Goal: Communication & Community: Participate in discussion

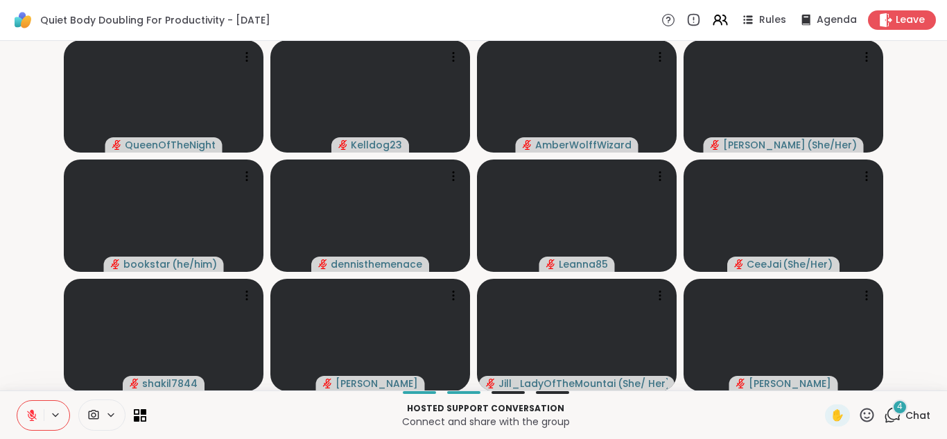
click at [897, 407] on div "4" at bounding box center [899, 406] width 15 height 15
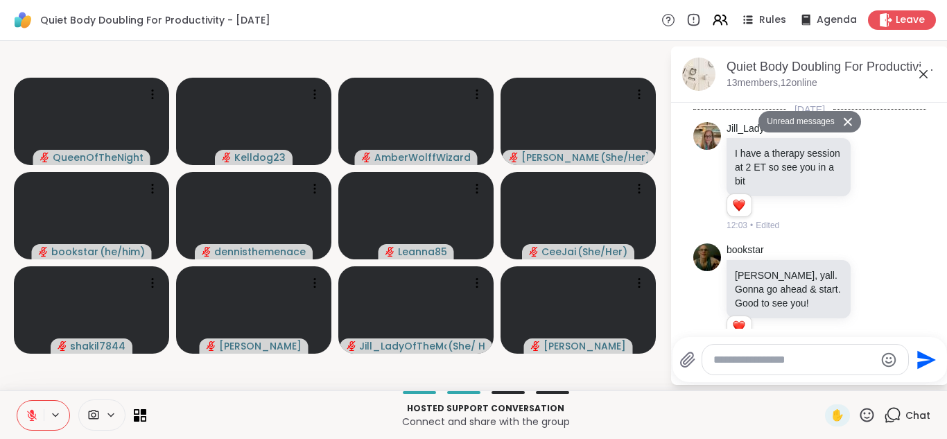
scroll to position [3507, 0]
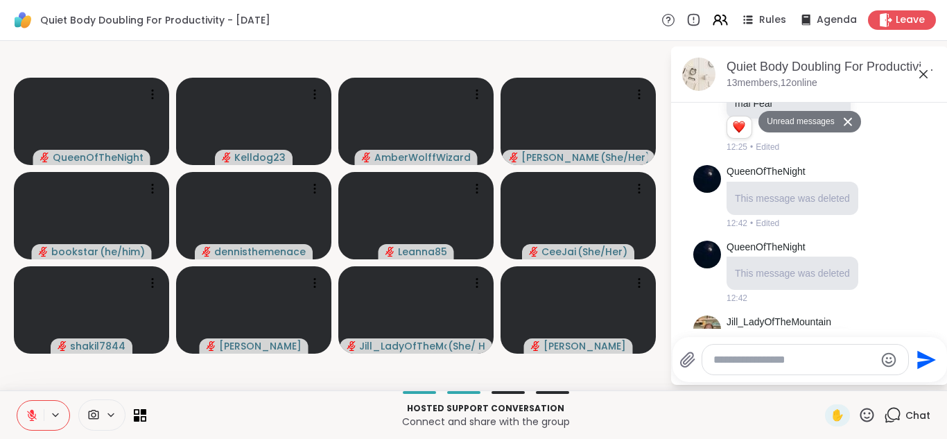
click at [786, 357] on textarea "Type your message" at bounding box center [795, 360] width 162 height 14
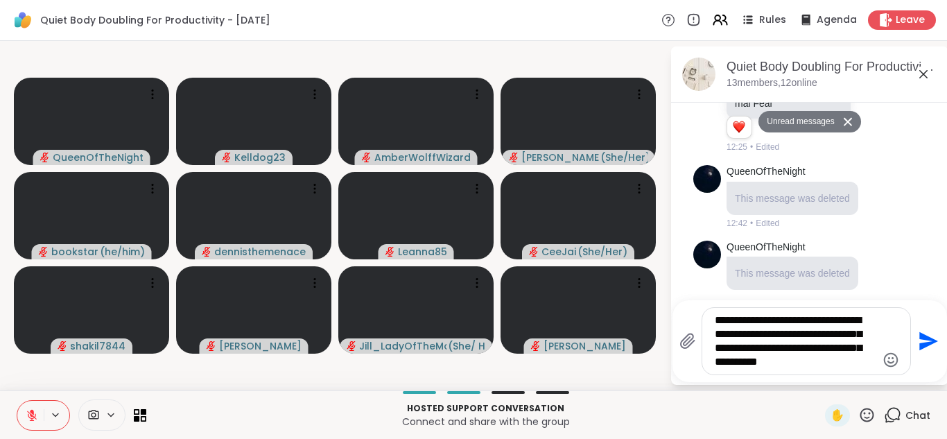
type textarea "**********"
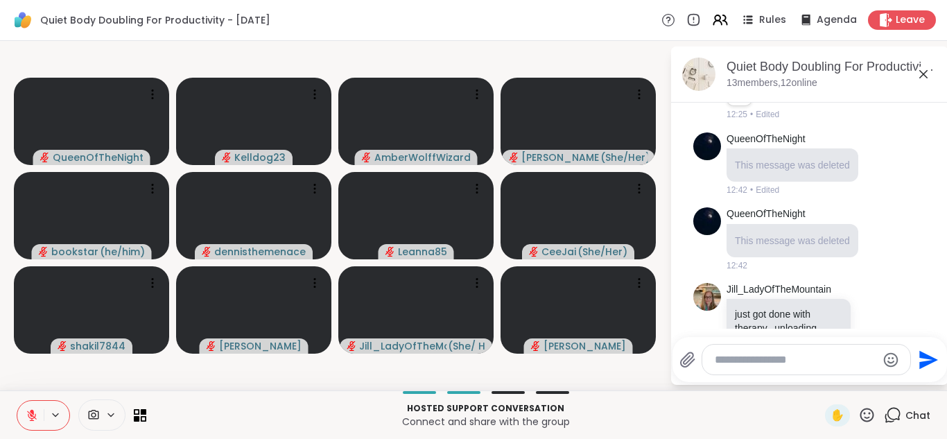
scroll to position [3603, 0]
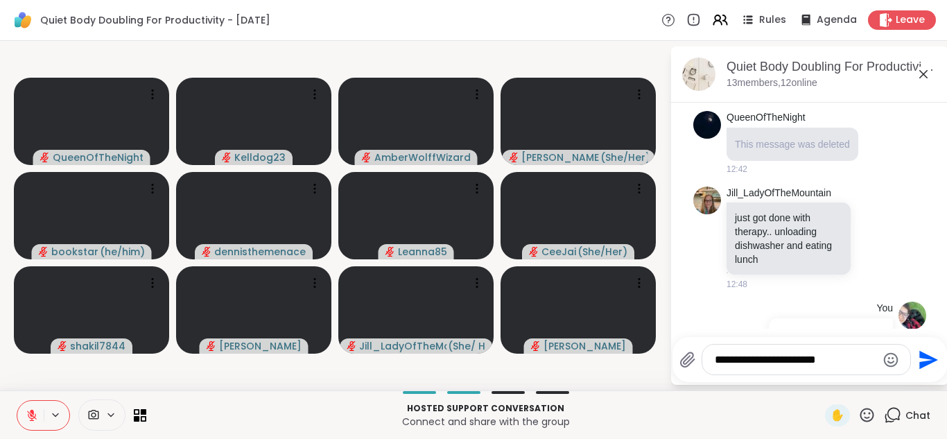
click at [729, 302] on div "You trying to think where to put everything so gonna play sims a little then tr…" at bounding box center [808, 375] width 170 height 146
click at [843, 364] on textarea "**********" at bounding box center [796, 360] width 162 height 14
type textarea "**********"
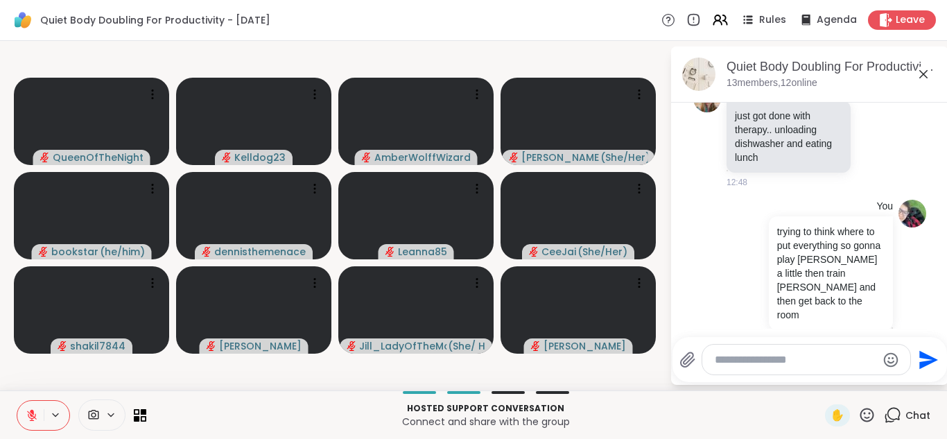
click at [924, 67] on icon at bounding box center [923, 74] width 17 height 17
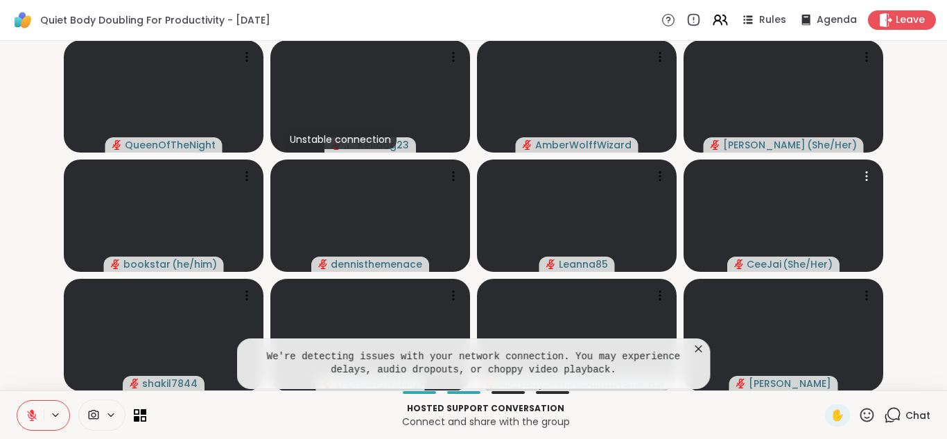
click at [698, 352] on icon at bounding box center [699, 349] width 14 height 14
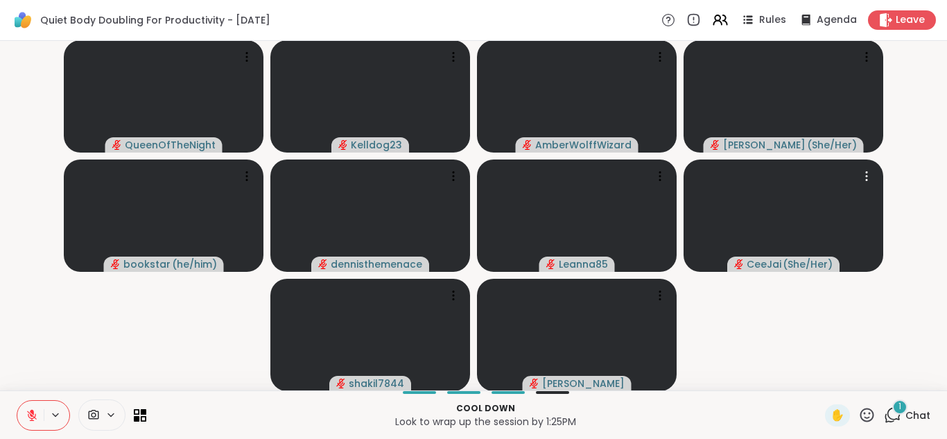
click at [897, 406] on div "1" at bounding box center [899, 406] width 15 height 15
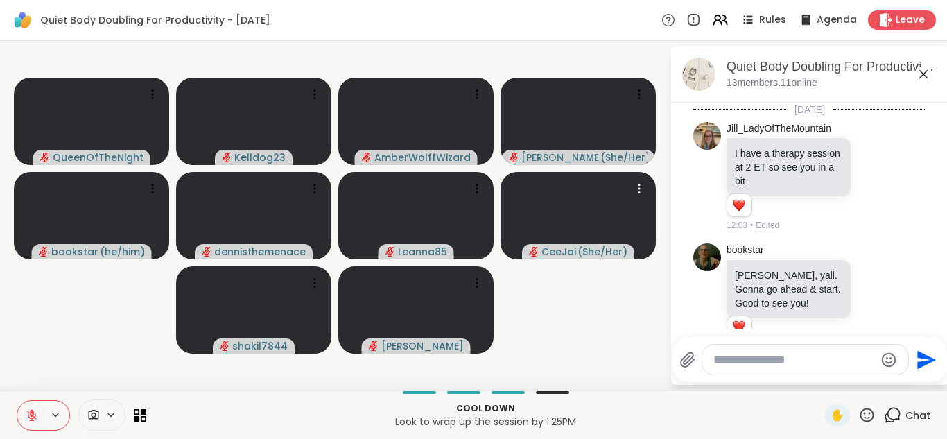
scroll to position [3839, 0]
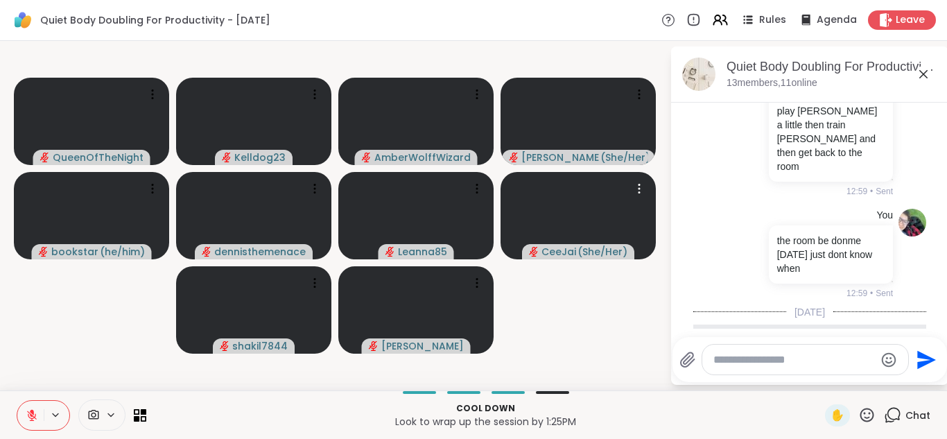
click at [754, 361] on textarea "Type your message" at bounding box center [795, 360] width 162 height 14
type textarea "*"
click at [928, 77] on icon at bounding box center [923, 74] width 17 height 17
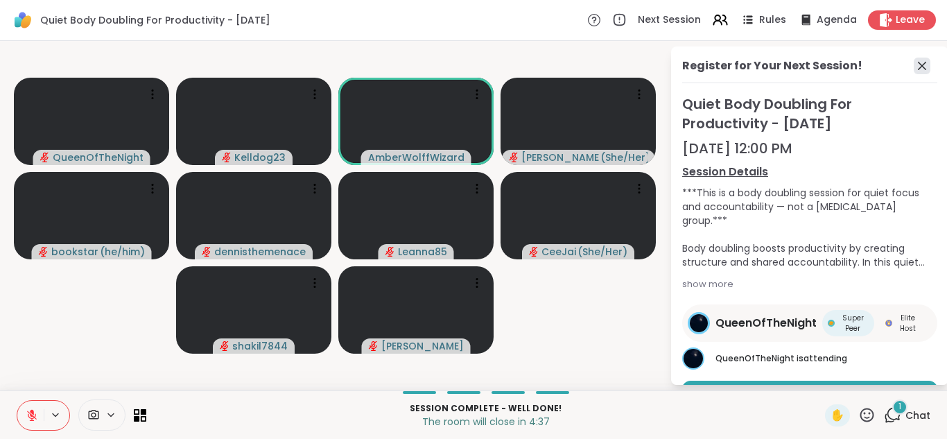
click at [917, 68] on icon at bounding box center [922, 66] width 17 height 17
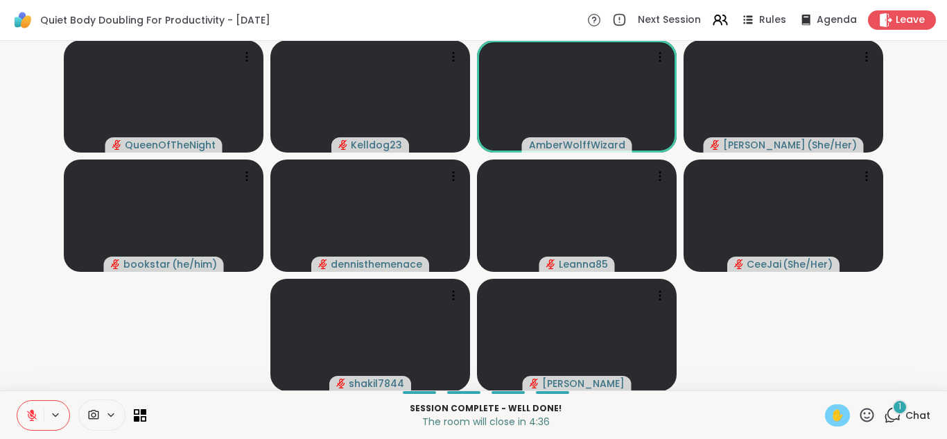
click at [839, 417] on span "✋" at bounding box center [838, 415] width 14 height 17
click at [24, 414] on button at bounding box center [30, 415] width 26 height 29
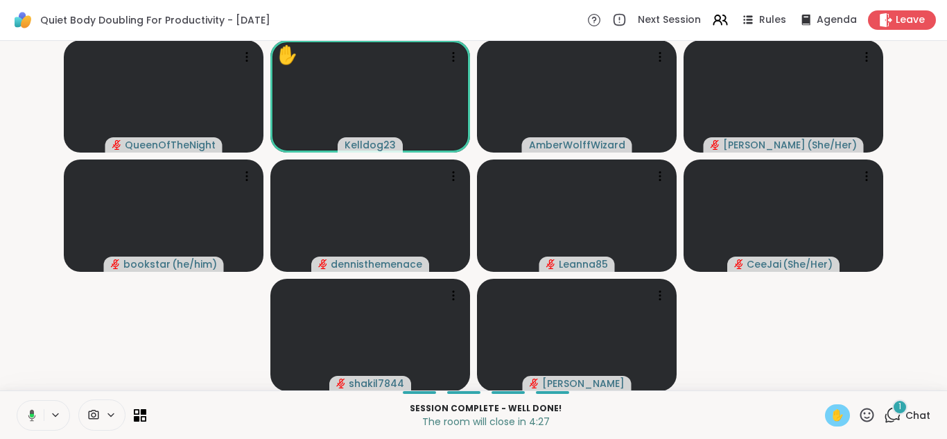
click at [842, 412] on span "✋" at bounding box center [838, 415] width 14 height 17
click at [26, 413] on icon at bounding box center [32, 415] width 12 height 12
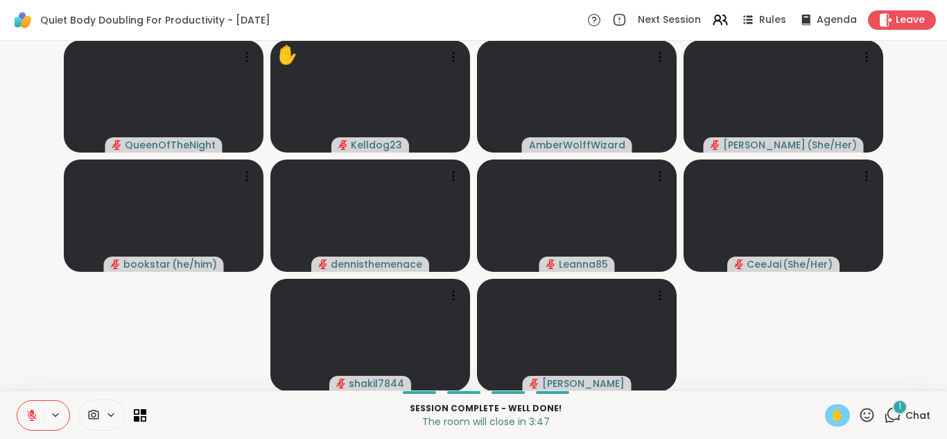
click at [834, 414] on span "✋" at bounding box center [838, 415] width 14 height 17
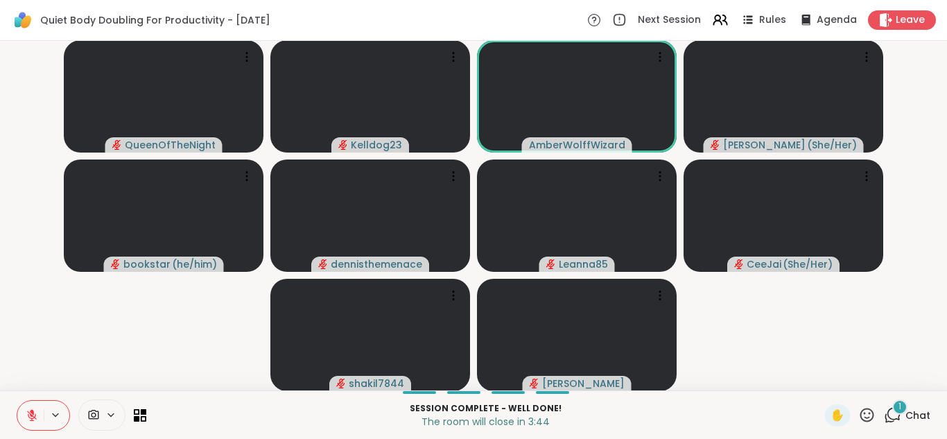
click at [835, 351] on video-player-container "QueenOfTheNight Kelldog23 AmberWolffWizard LuAnn ( She/Her ) bookstar ( he/him …" at bounding box center [473, 215] width 931 height 338
click at [898, 405] on div "1" at bounding box center [899, 406] width 15 height 15
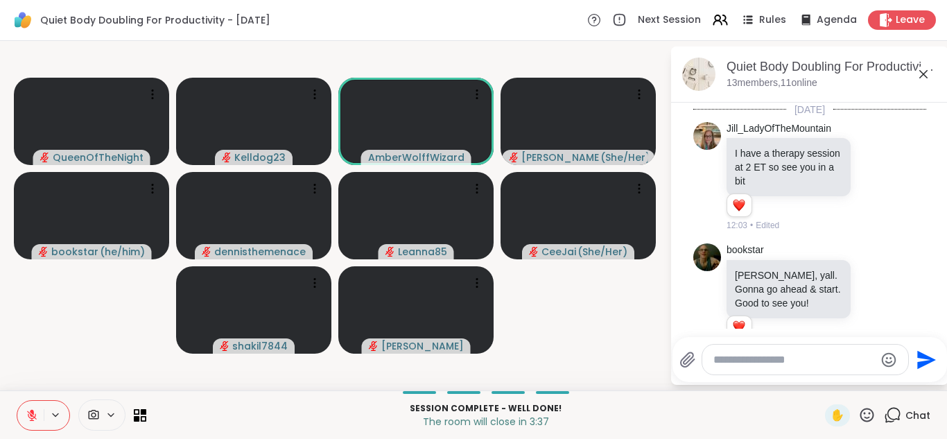
scroll to position [3947, 0]
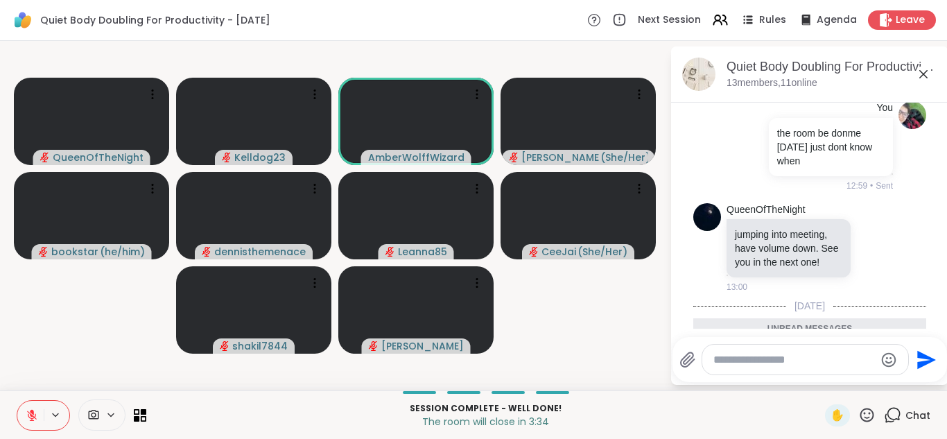
click at [921, 79] on icon at bounding box center [923, 74] width 17 height 17
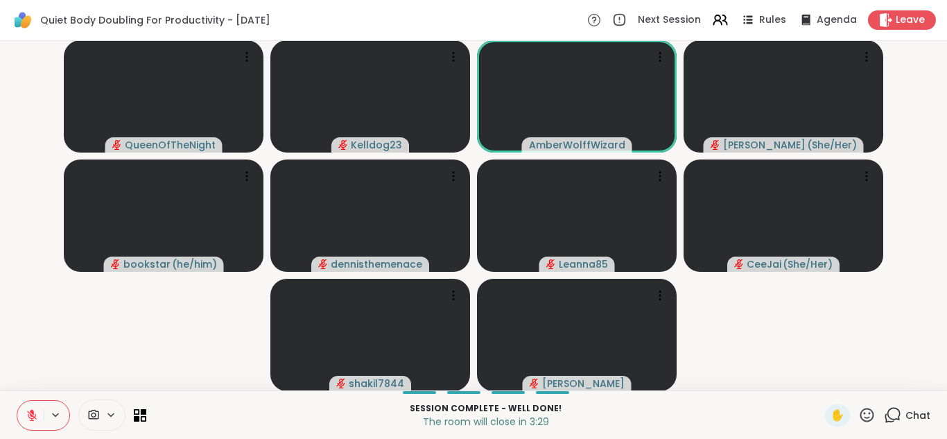
click at [24, 413] on button at bounding box center [30, 415] width 26 height 29
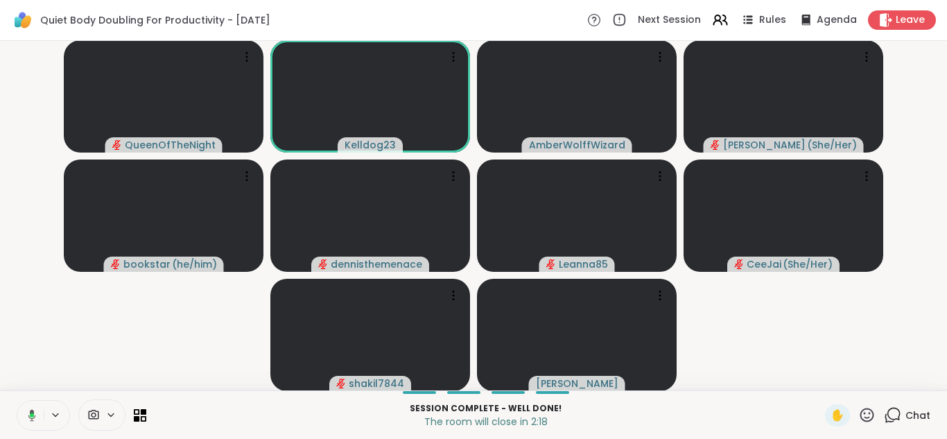
click at [28, 409] on icon at bounding box center [30, 415] width 12 height 12
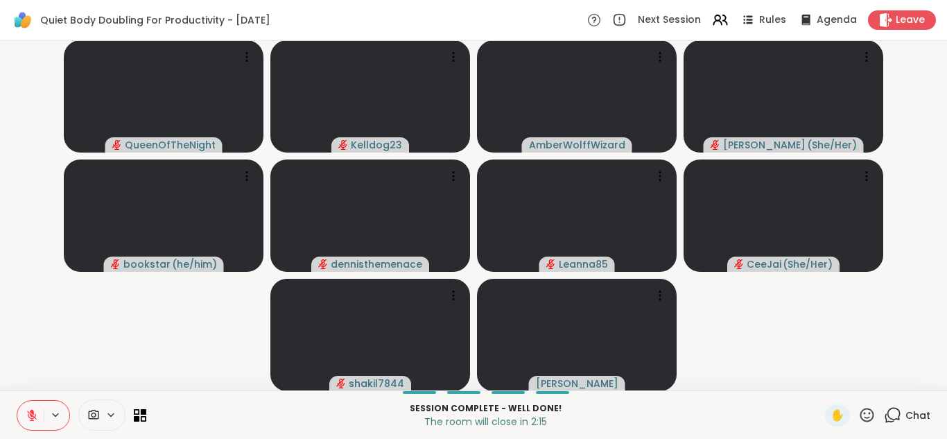
click at [895, 414] on icon at bounding box center [892, 414] width 17 height 17
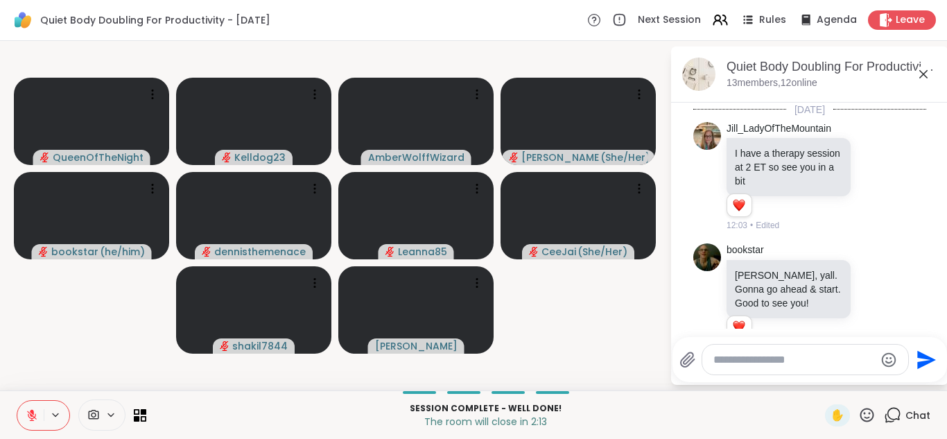
scroll to position [3900, 0]
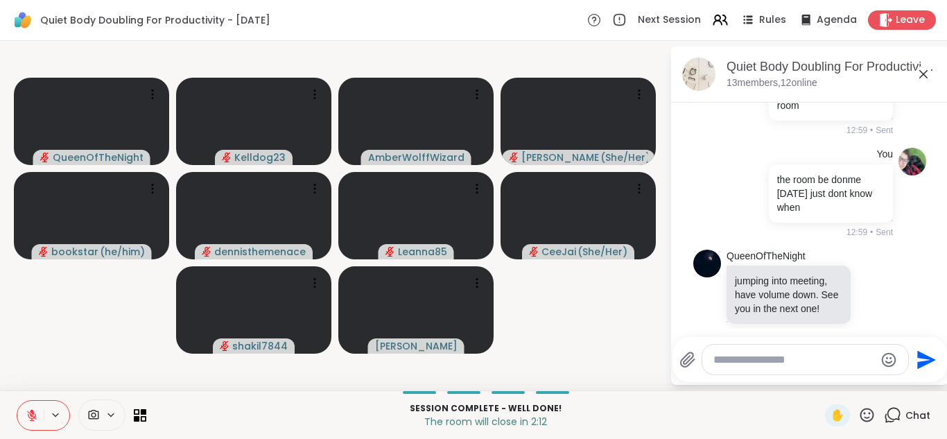
click at [921, 73] on icon at bounding box center [923, 74] width 17 height 17
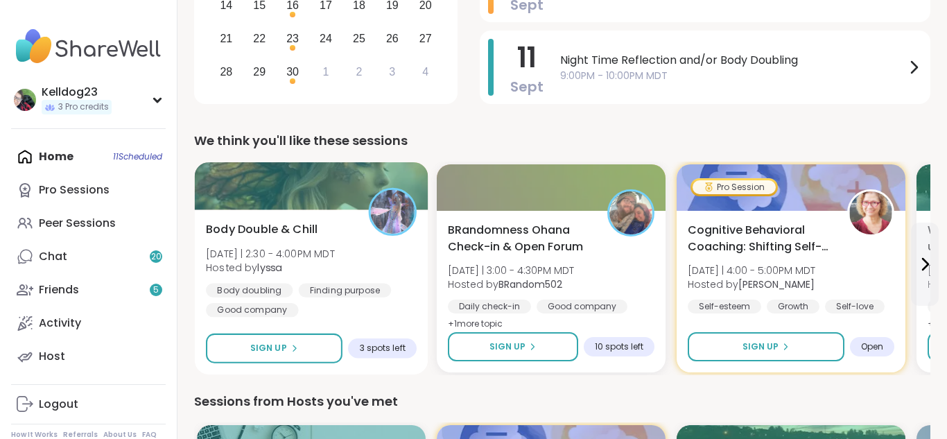
click at [351, 245] on div "Body Double & Chill [DATE] | 2:30 - 4:00PM MDT Hosted by lyssa Body doubling Fi…" at bounding box center [311, 269] width 211 height 96
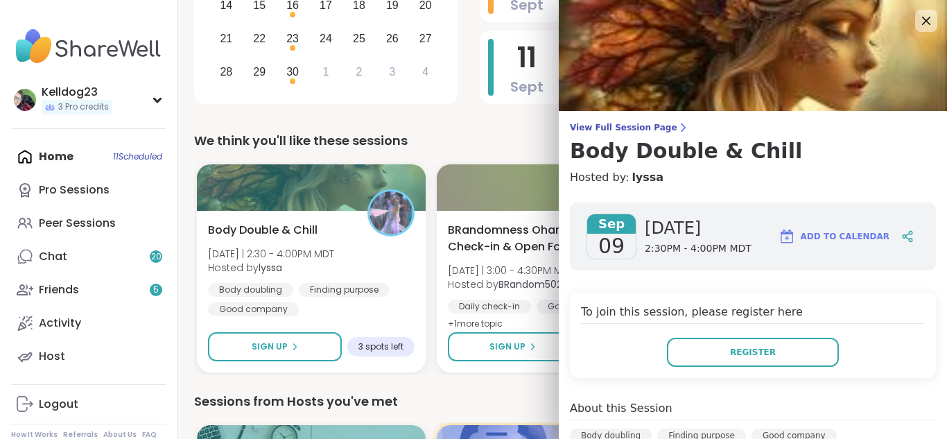
click at [619, 372] on div "To join this session, please register here Register" at bounding box center [753, 335] width 366 height 85
click at [925, 28] on icon at bounding box center [925, 20] width 17 height 17
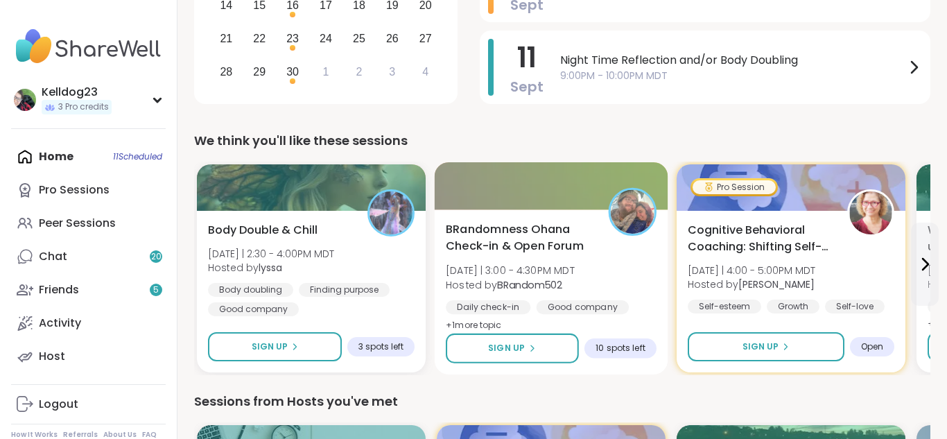
click at [632, 269] on div "BRandomness Ohana Check-in & Open Forum Tue 9/9 | 3:00 - 4:30PM MDT Hosted by B…" at bounding box center [551, 277] width 211 height 113
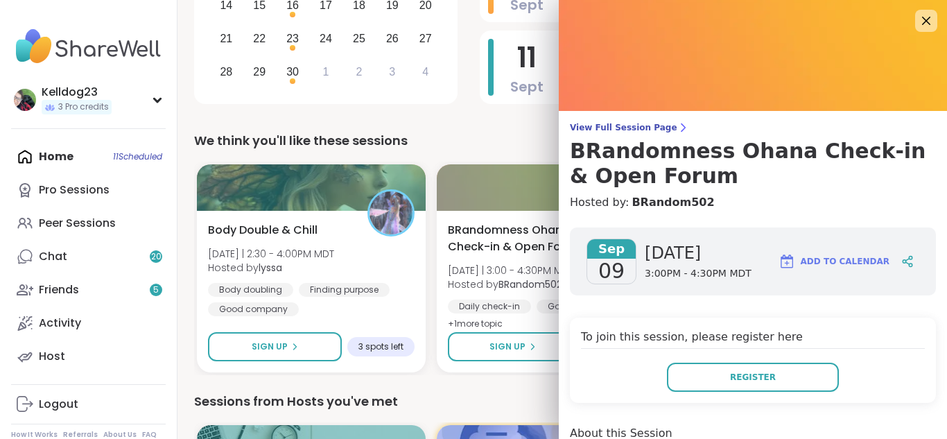
click at [917, 17] on icon at bounding box center [925, 20] width 17 height 17
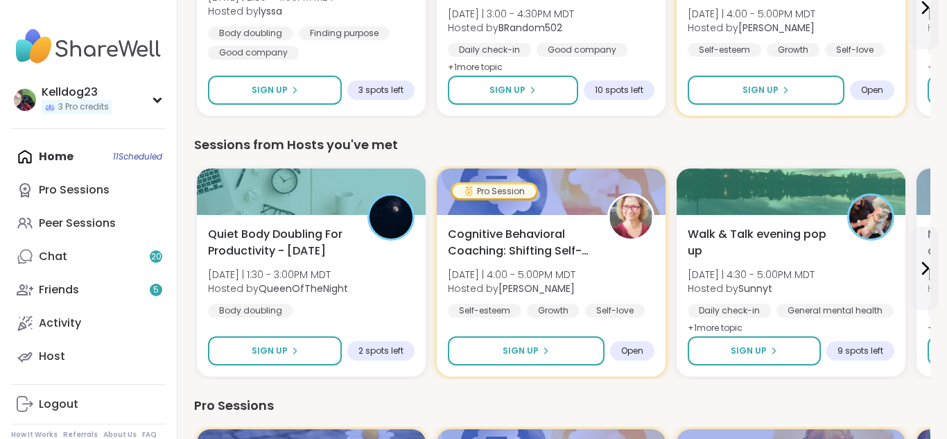
scroll to position [691, 0]
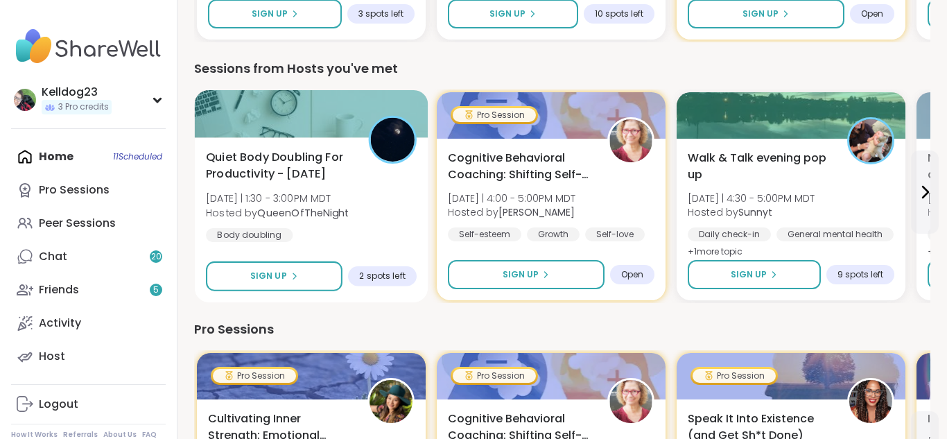
click at [347, 235] on div "Quiet Body Doubling For Productivity - Tuesday Tue 9/9 | 1:30 - 3:00PM MDT Host…" at bounding box center [311, 196] width 211 height 94
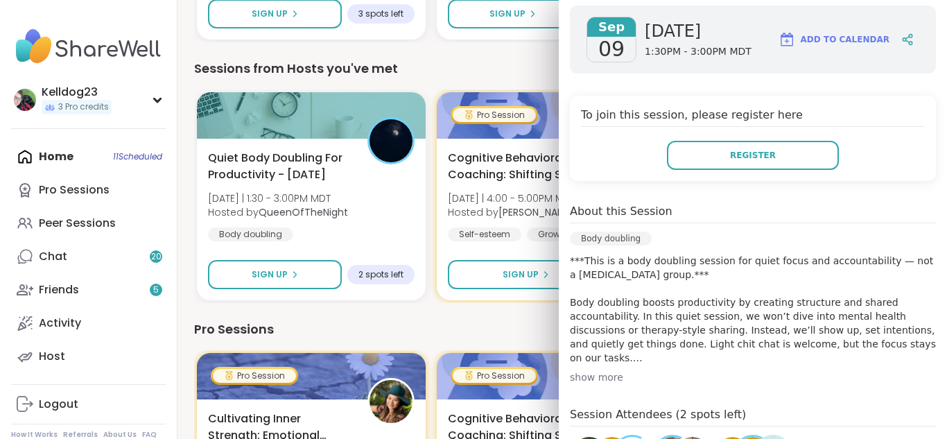
scroll to position [194, 0]
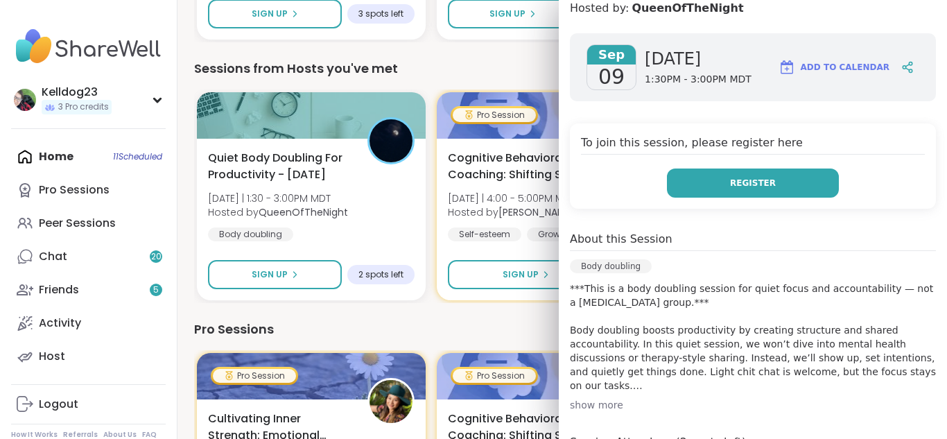
click at [720, 190] on button "Register" at bounding box center [753, 182] width 172 height 29
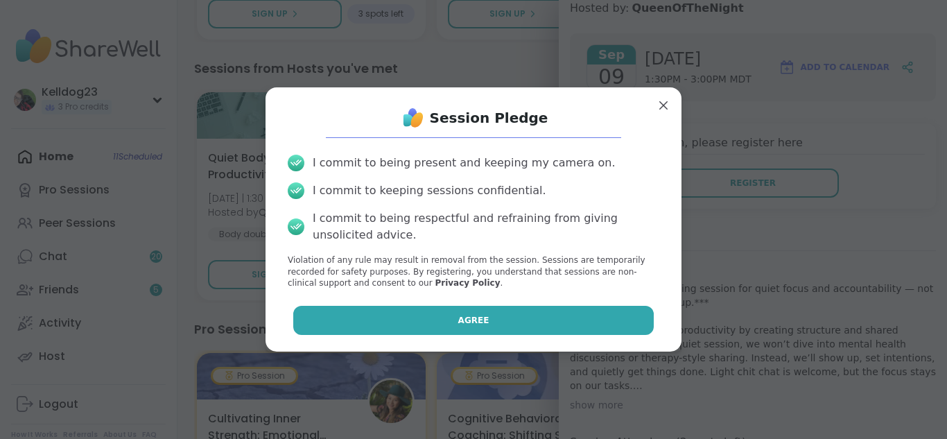
click at [438, 330] on button "Agree" at bounding box center [473, 320] width 361 height 29
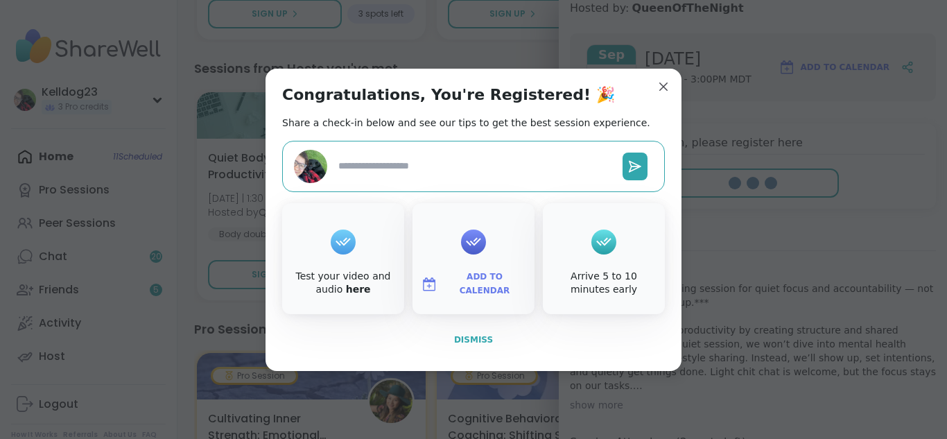
type textarea "*"
click at [484, 343] on span "Dismiss" at bounding box center [473, 340] width 39 height 10
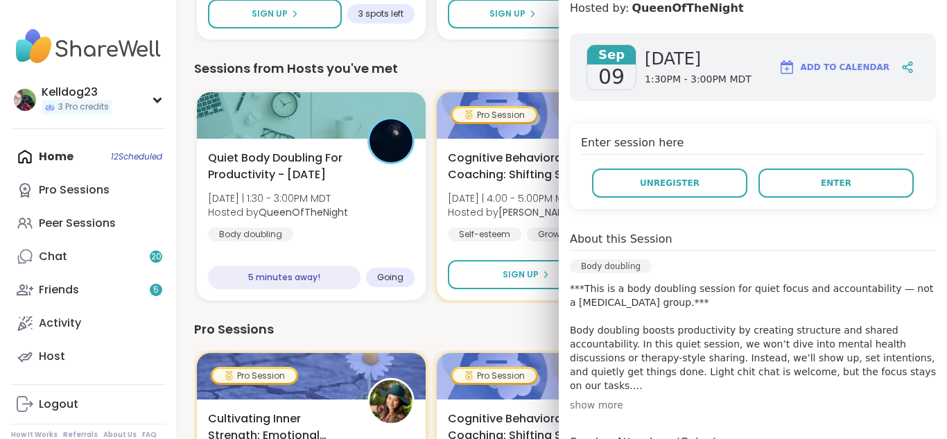
scroll to position [664, 0]
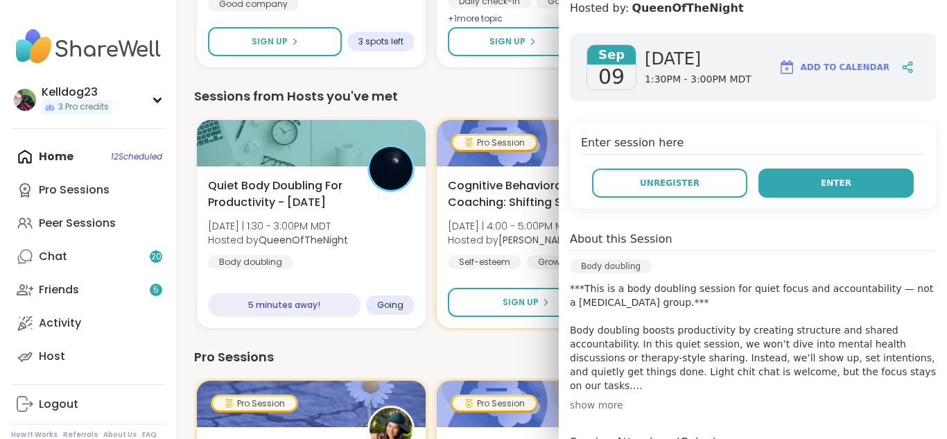
click at [790, 191] on button "Enter" at bounding box center [836, 182] width 155 height 29
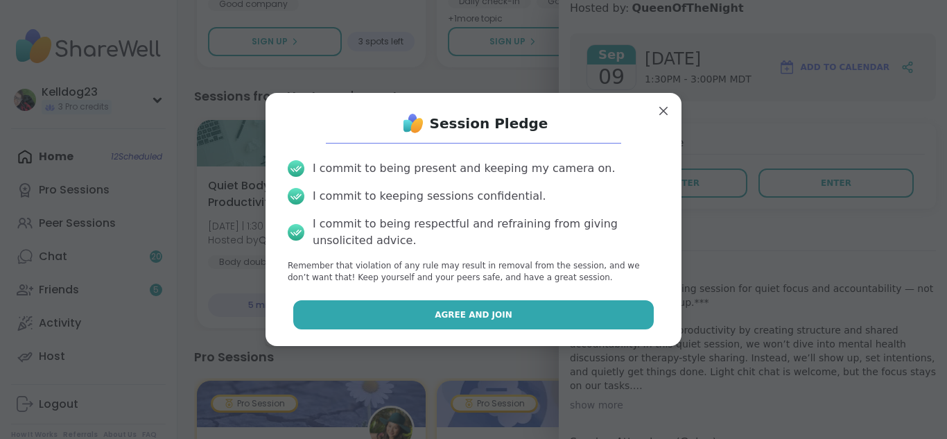
click at [450, 316] on span "Agree and Join" at bounding box center [474, 315] width 78 height 12
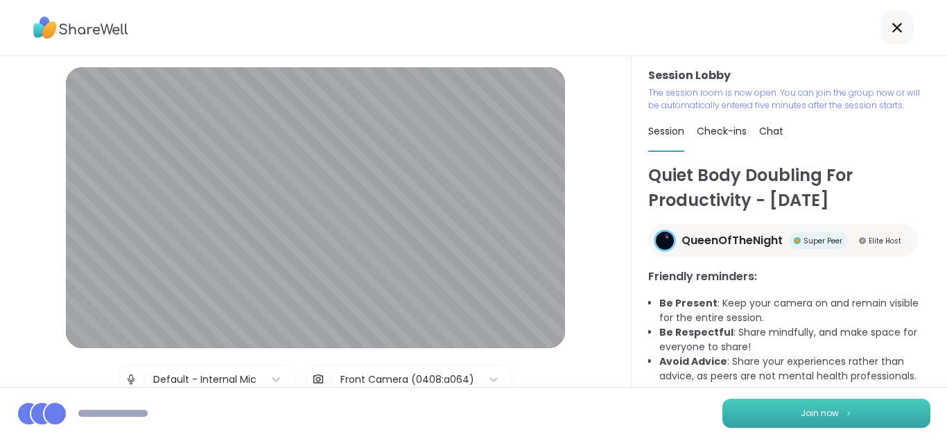
click at [812, 411] on span "Join now" at bounding box center [820, 413] width 38 height 12
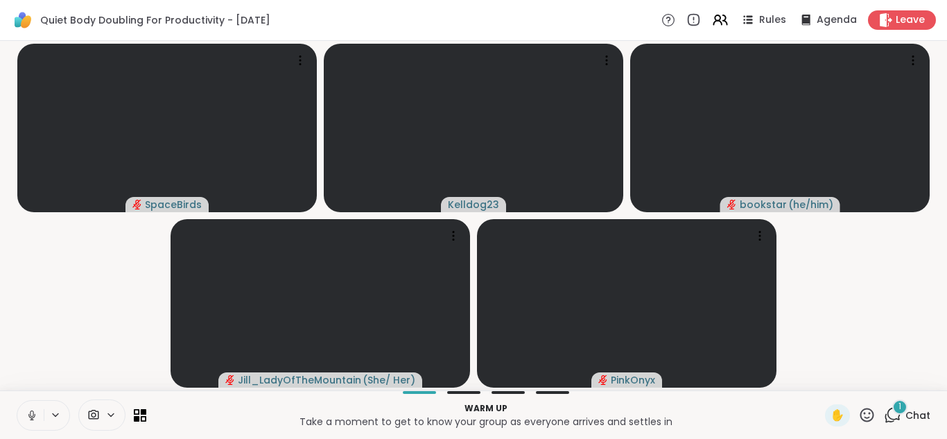
click at [903, 407] on div "1" at bounding box center [899, 406] width 15 height 15
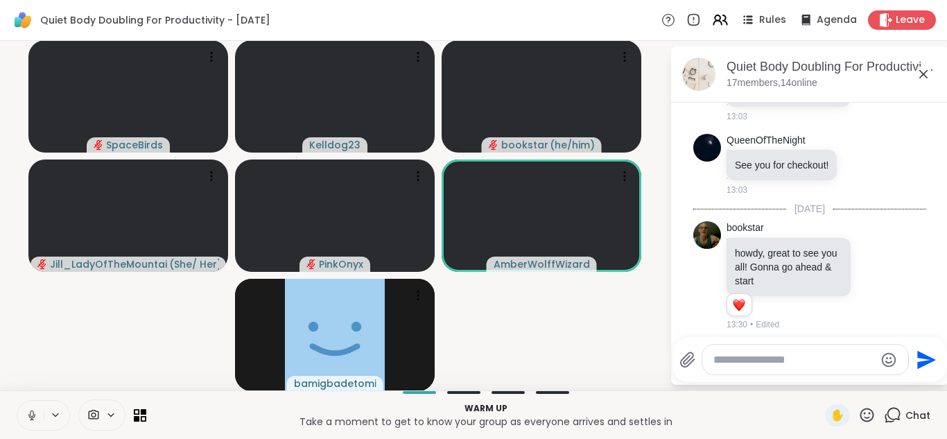
scroll to position [1055, 0]
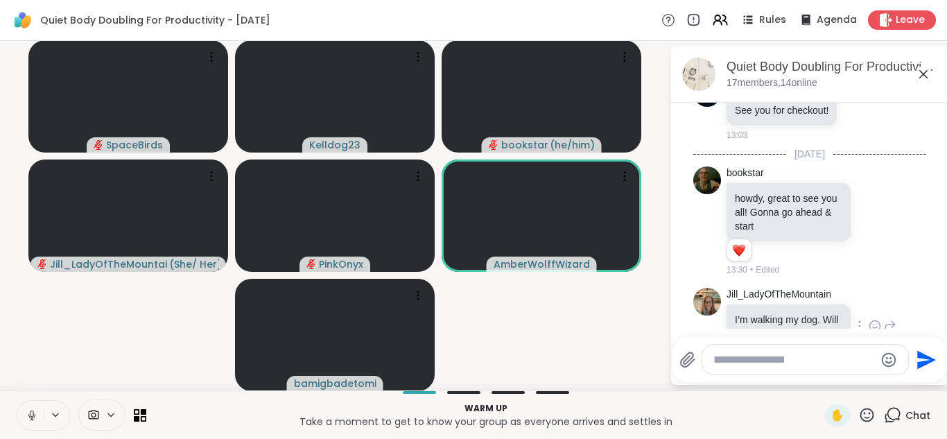
click at [875, 320] on icon at bounding box center [875, 325] width 10 height 10
click at [767, 297] on div "Select Reaction: Heart" at bounding box center [765, 303] width 12 height 12
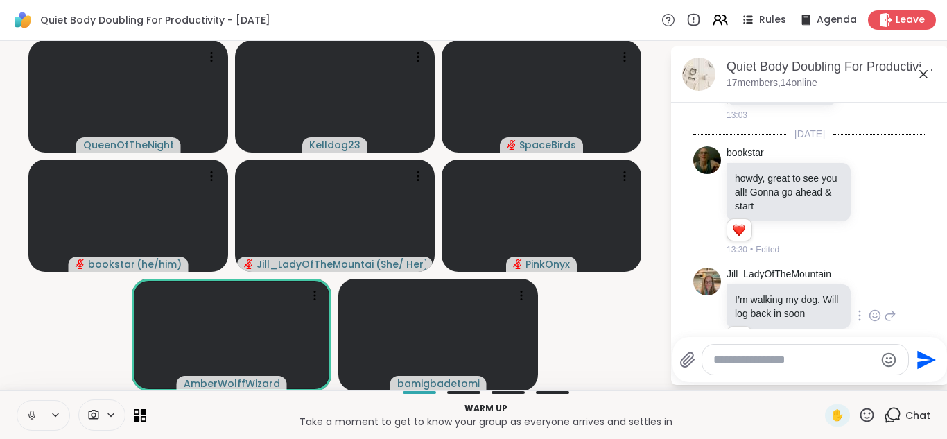
click at [921, 73] on icon at bounding box center [923, 74] width 17 height 17
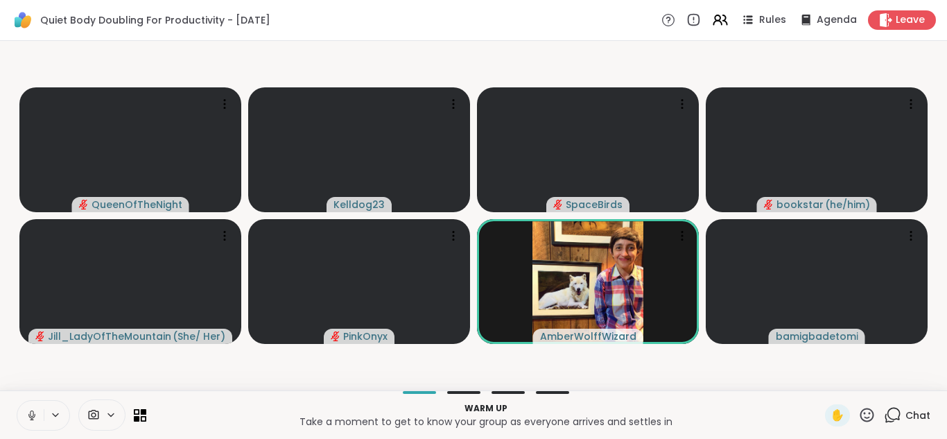
click at [32, 415] on icon at bounding box center [32, 415] width 12 height 12
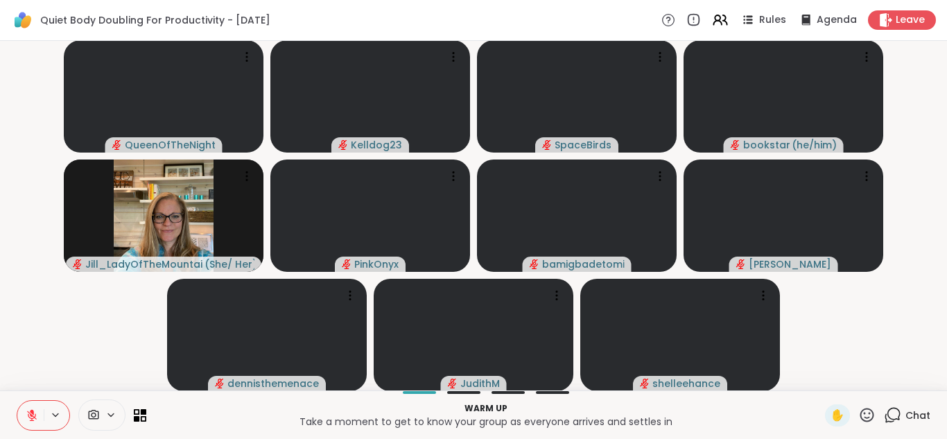
click at [891, 410] on icon at bounding box center [892, 414] width 17 height 17
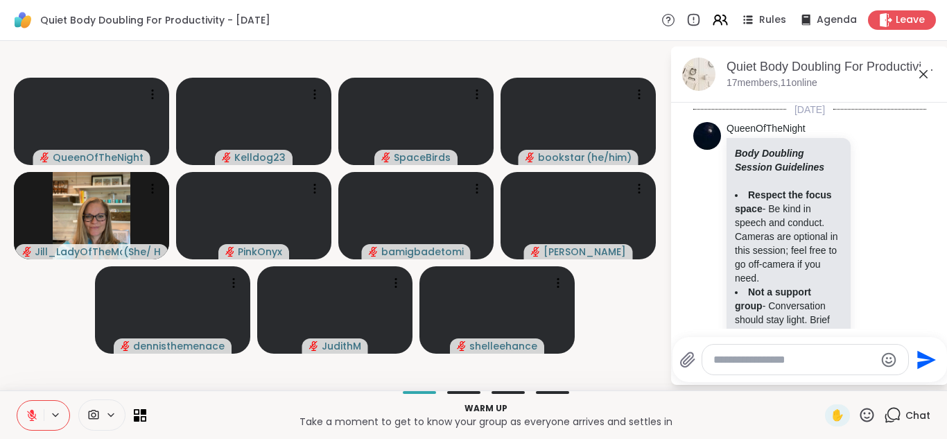
scroll to position [1062, 0]
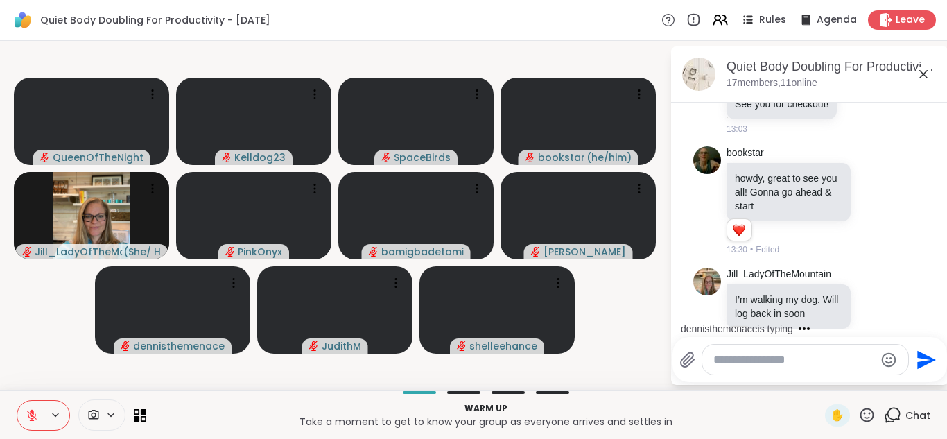
click at [741, 361] on textarea "Type your message" at bounding box center [795, 360] width 162 height 14
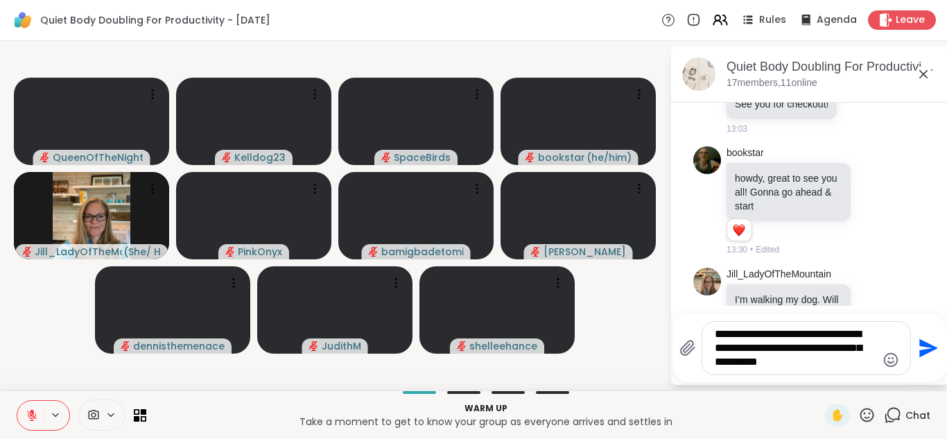
type textarea "**********"
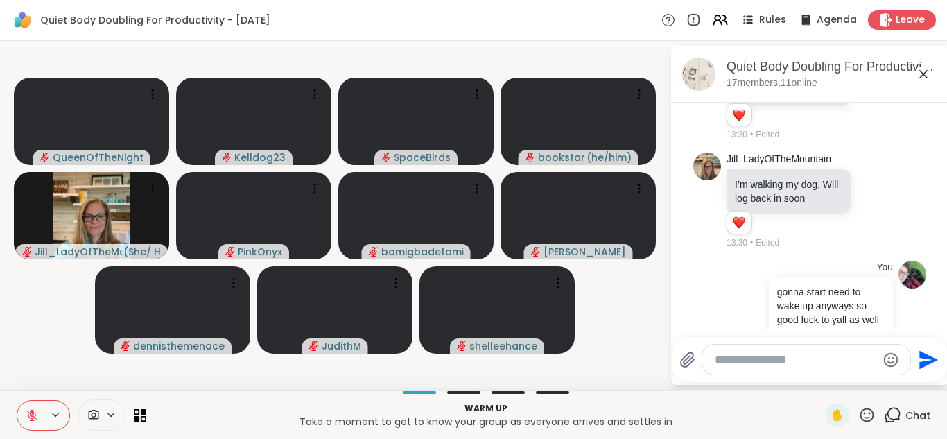
scroll to position [1197, 0]
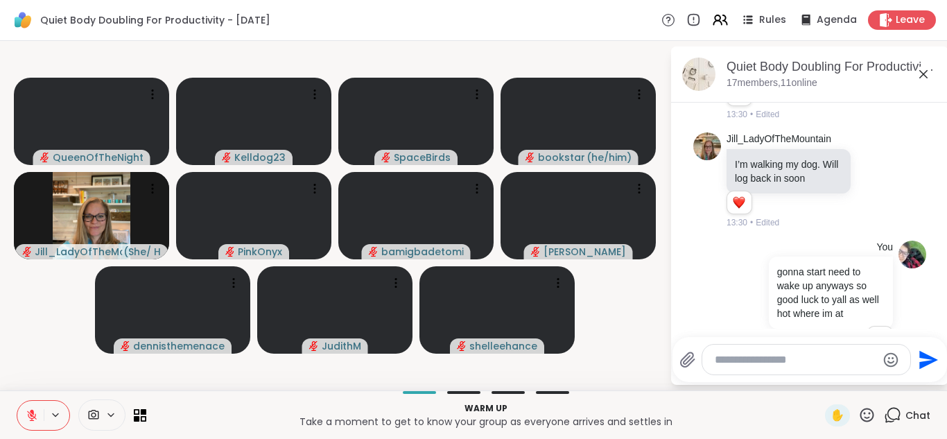
click at [925, 76] on icon at bounding box center [923, 74] width 8 height 8
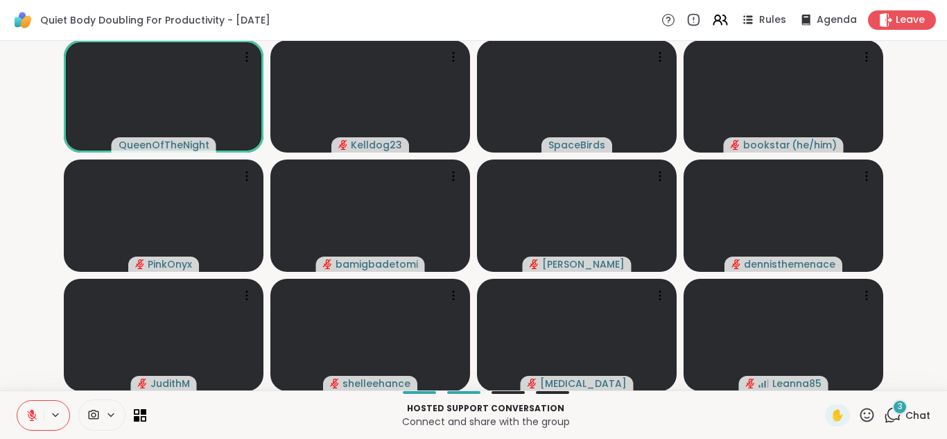
scroll to position [1, 0]
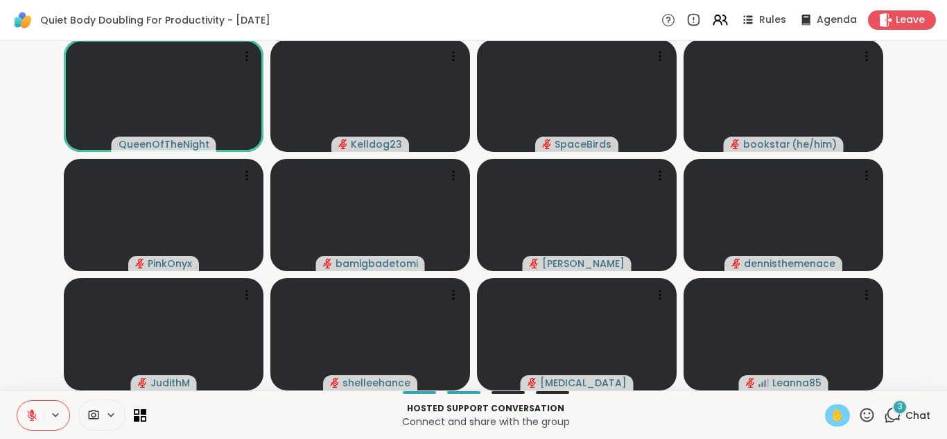
click at [834, 415] on span "✋" at bounding box center [838, 415] width 14 height 17
click at [31, 407] on button at bounding box center [30, 415] width 26 height 29
click at [28, 405] on button at bounding box center [29, 415] width 28 height 29
click at [838, 415] on span "✋" at bounding box center [838, 415] width 14 height 17
click at [890, 417] on icon at bounding box center [894, 414] width 13 height 12
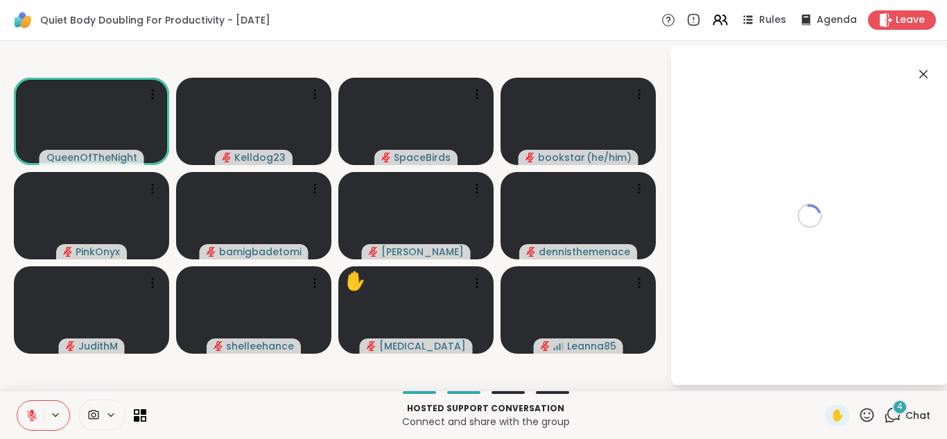
scroll to position [0, 0]
click at [919, 75] on icon at bounding box center [923, 74] width 17 height 17
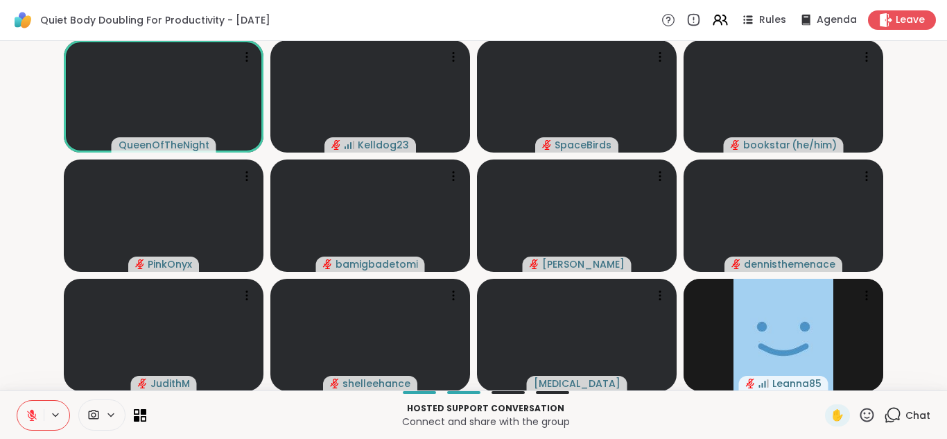
click at [892, 415] on icon at bounding box center [892, 414] width 17 height 17
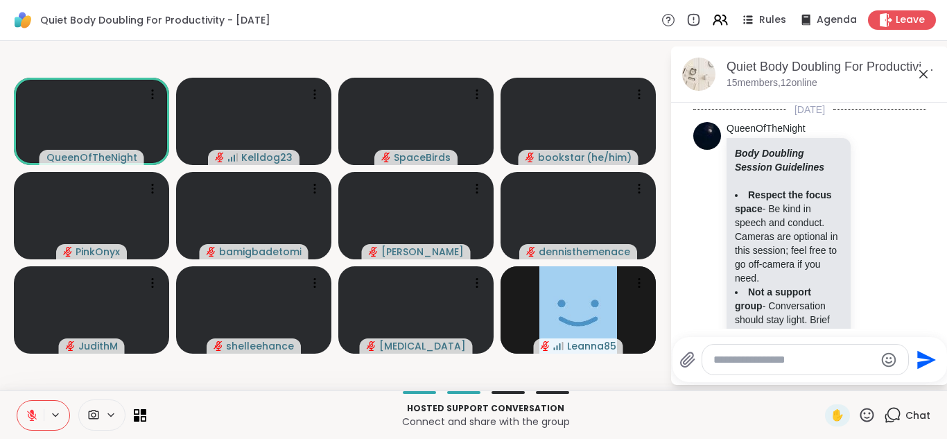
scroll to position [1604, 0]
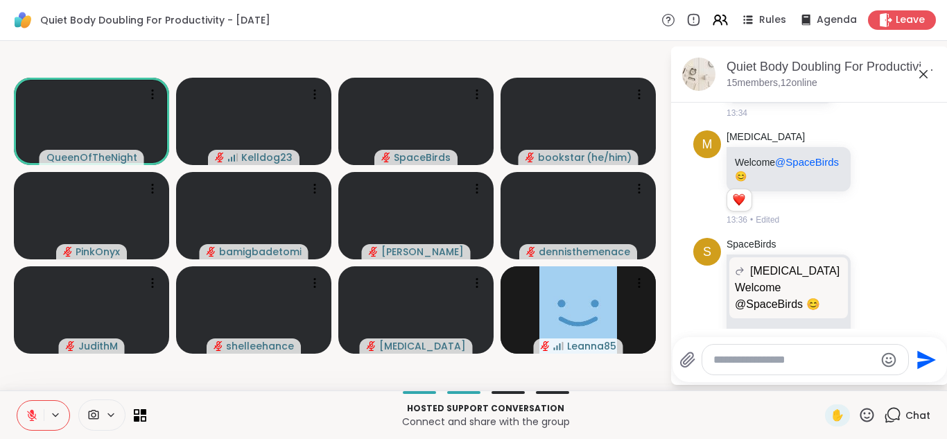
click at [770, 367] on div at bounding box center [805, 360] width 206 height 30
click at [743, 353] on textarea "Type your message" at bounding box center [795, 360] width 162 height 14
type textarea "*********"
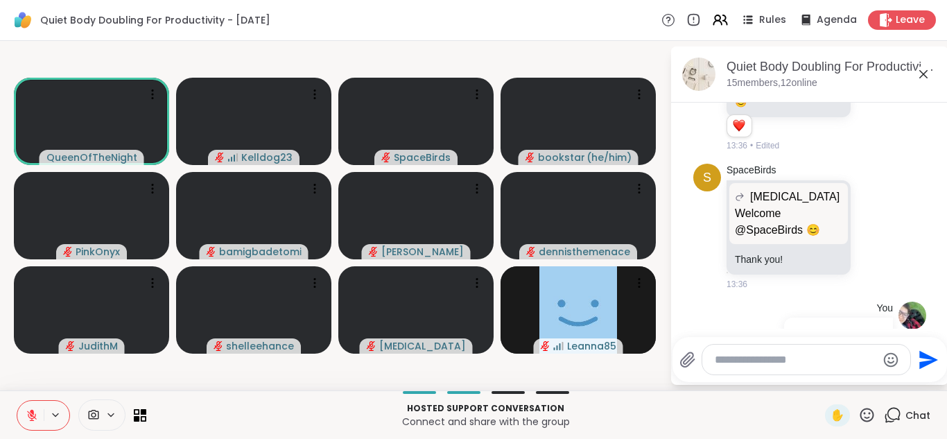
click at [928, 74] on icon at bounding box center [923, 74] width 17 height 17
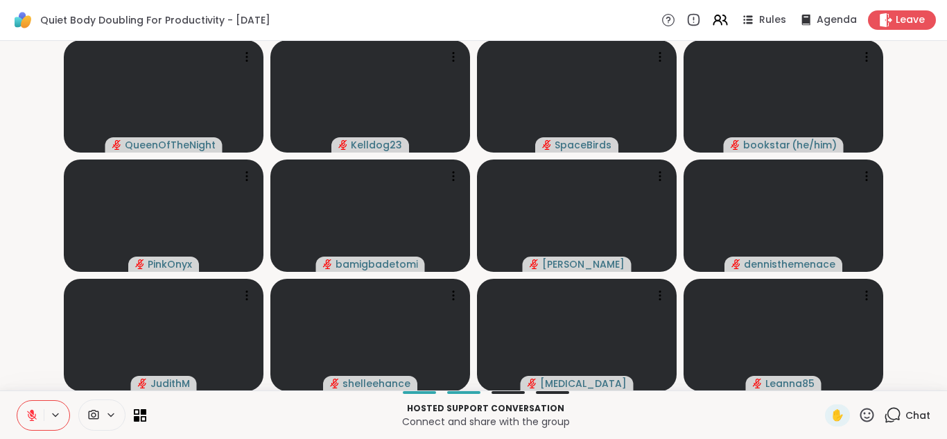
click at [897, 415] on icon at bounding box center [892, 414] width 17 height 17
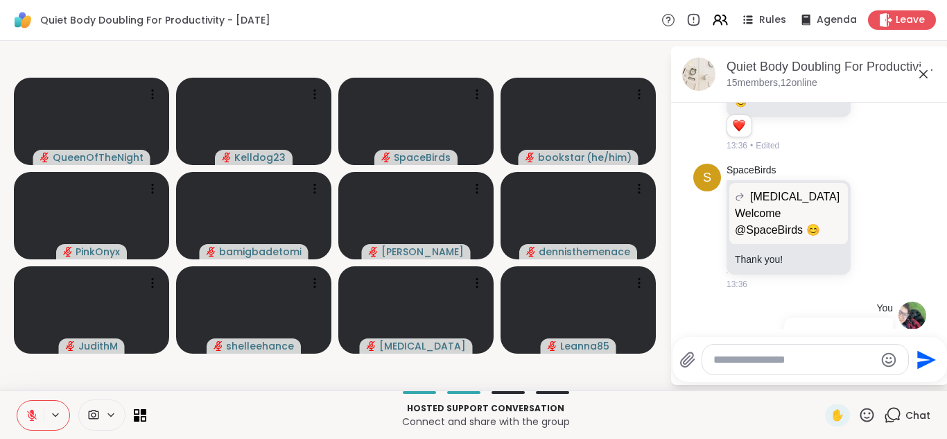
click at [768, 364] on textarea "Type your message" at bounding box center [795, 360] width 162 height 14
click at [4, 339] on div "QueenOfTheNight Kelldog23 SpaceBirds bookstar ( he/him ) PinkOnyx bamigbadetomi…" at bounding box center [473, 215] width 947 height 349
click at [777, 358] on textarea "Type your message" at bounding box center [795, 360] width 162 height 14
type textarea "**********"
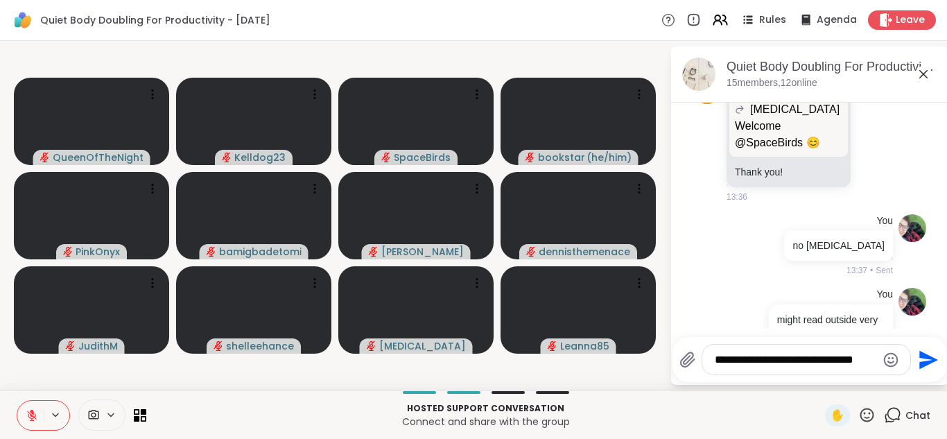
type textarea "**********"
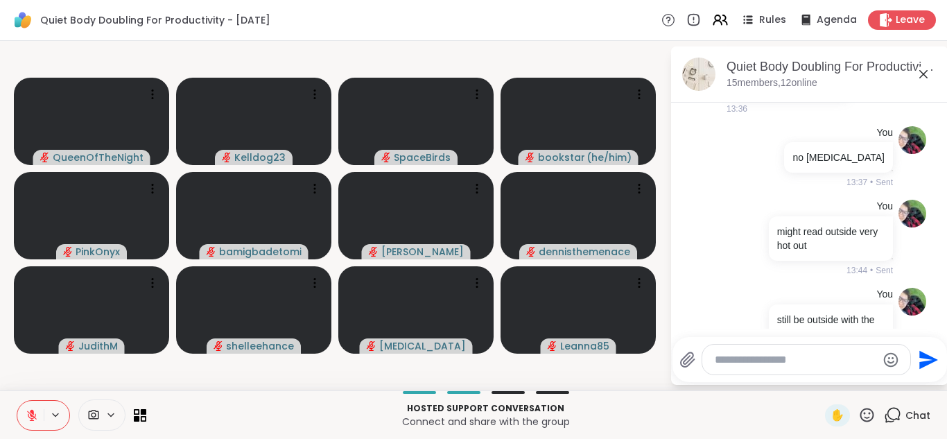
click at [924, 78] on icon at bounding box center [923, 74] width 17 height 17
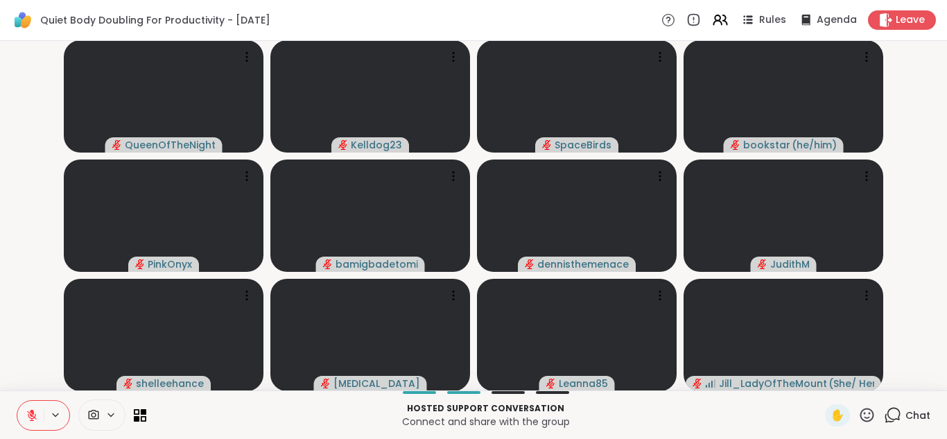
click at [897, 417] on icon at bounding box center [892, 414] width 17 height 17
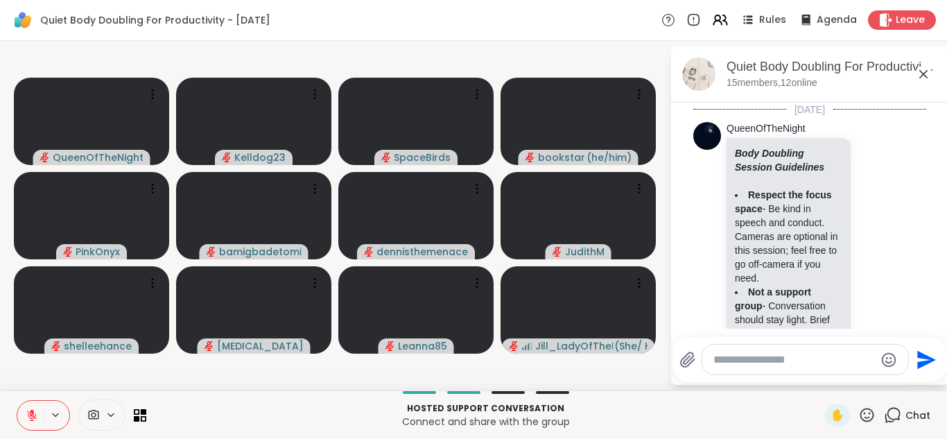
scroll to position [1873, 0]
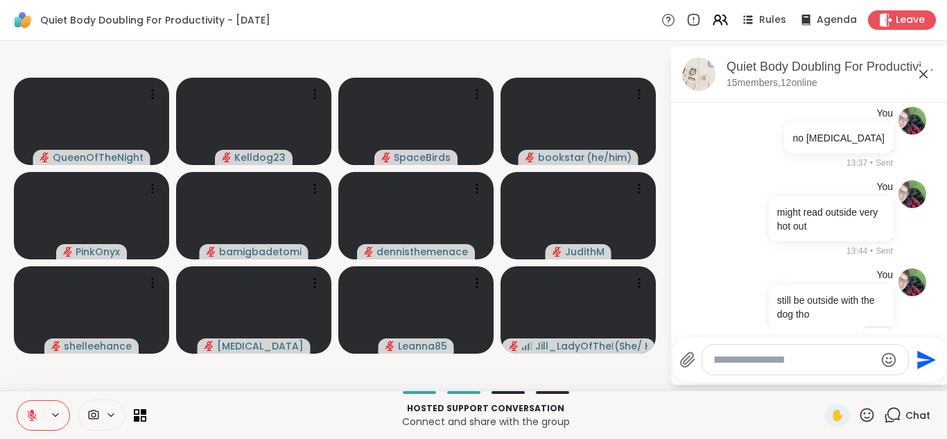
click at [770, 363] on textarea "Type your message" at bounding box center [795, 360] width 162 height 14
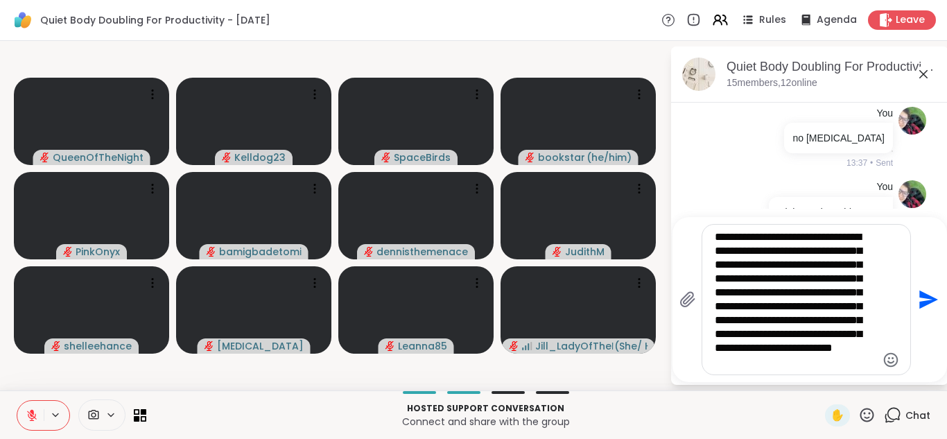
scroll to position [13, 0]
type textarea "**********"
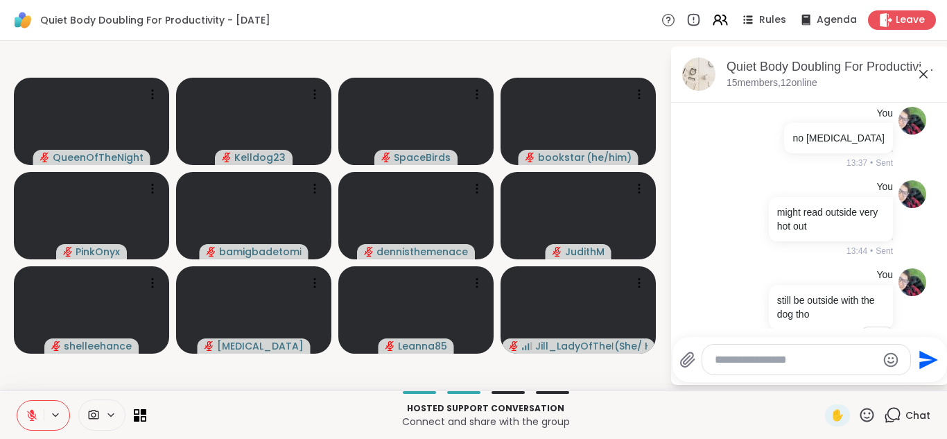
scroll to position [2127, 0]
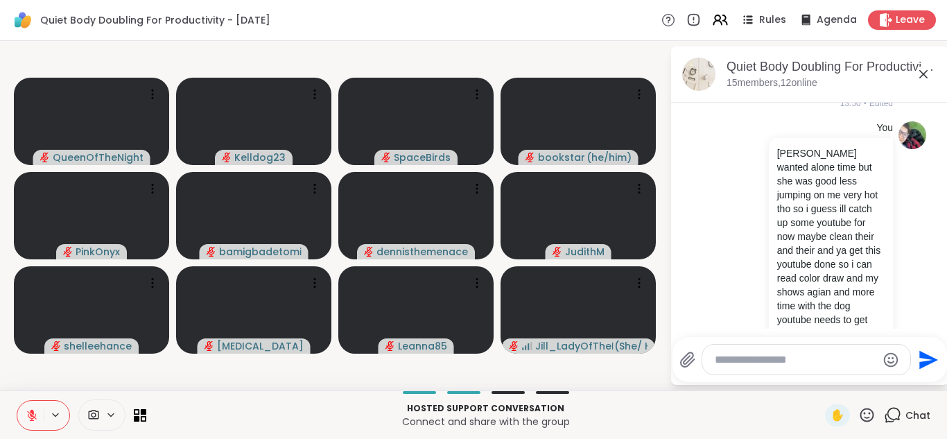
click at [919, 75] on icon at bounding box center [923, 74] width 17 height 17
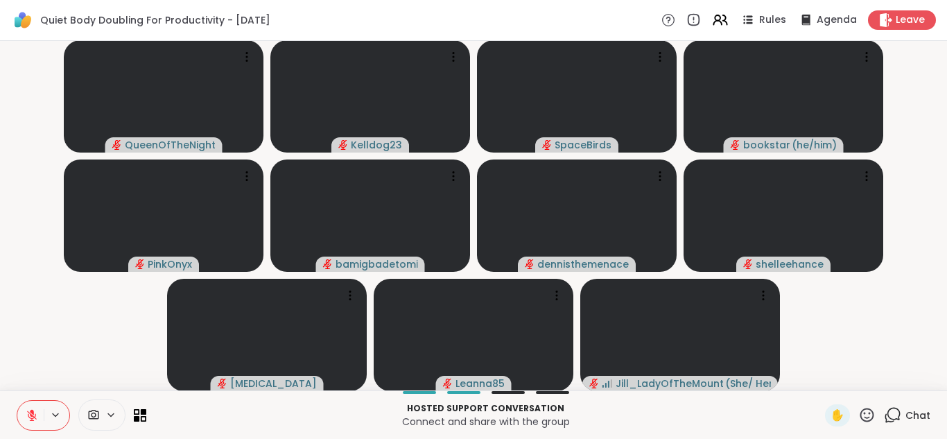
click at [890, 413] on icon at bounding box center [892, 414] width 17 height 17
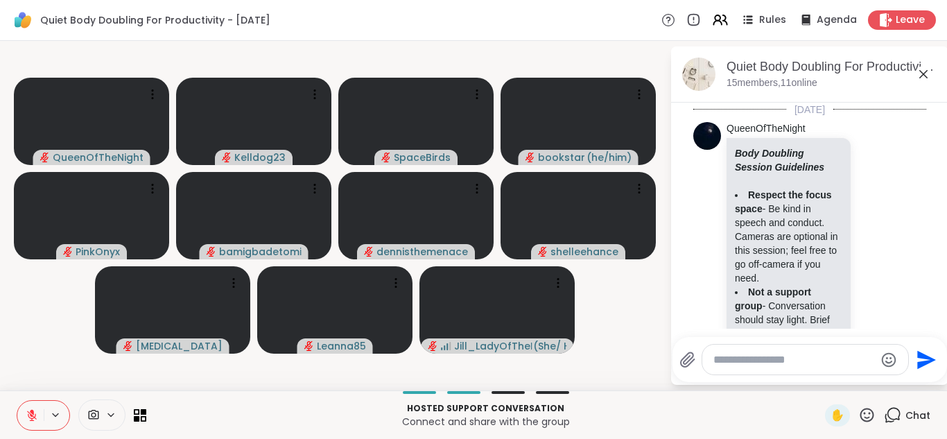
scroll to position [2147, 0]
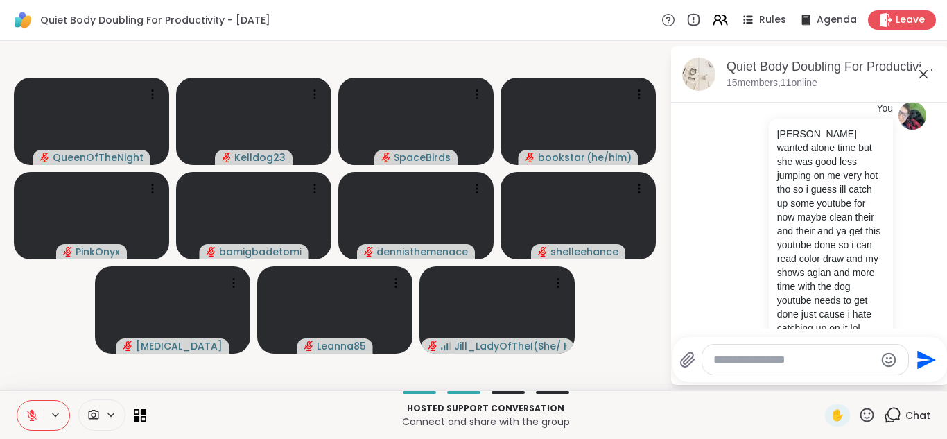
click at [765, 353] on textarea "Type your message" at bounding box center [795, 360] width 162 height 14
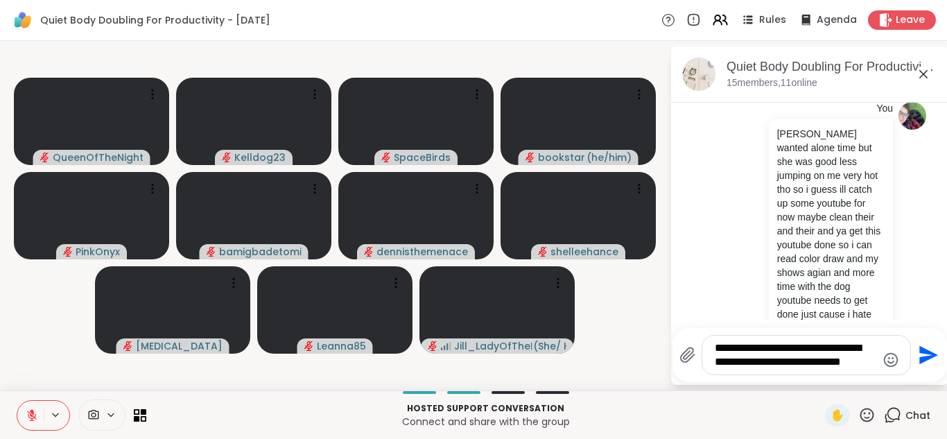
type textarea "**********"
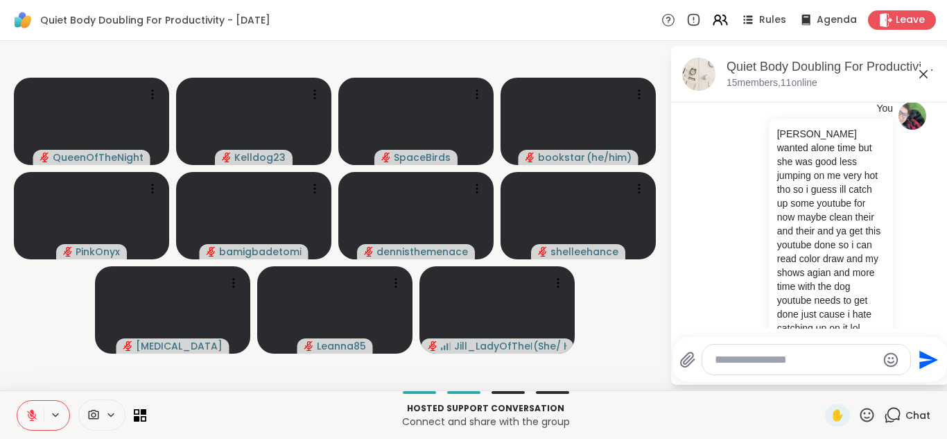
scroll to position [2249, 0]
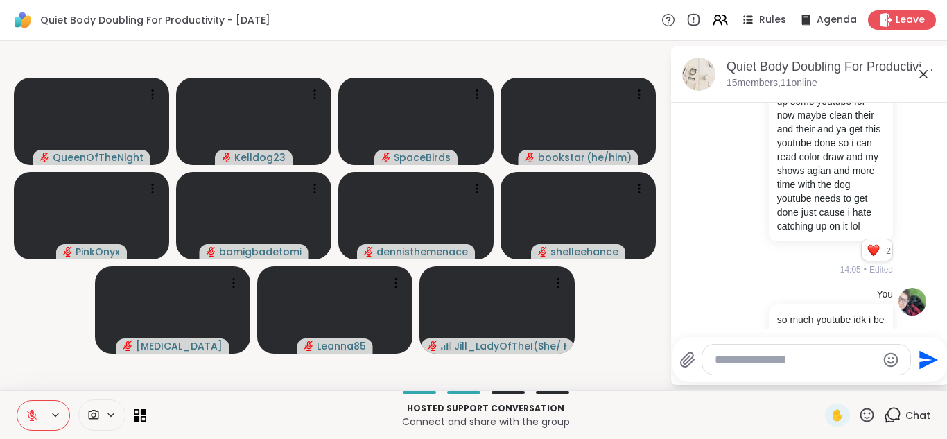
click at [917, 69] on icon at bounding box center [923, 74] width 17 height 17
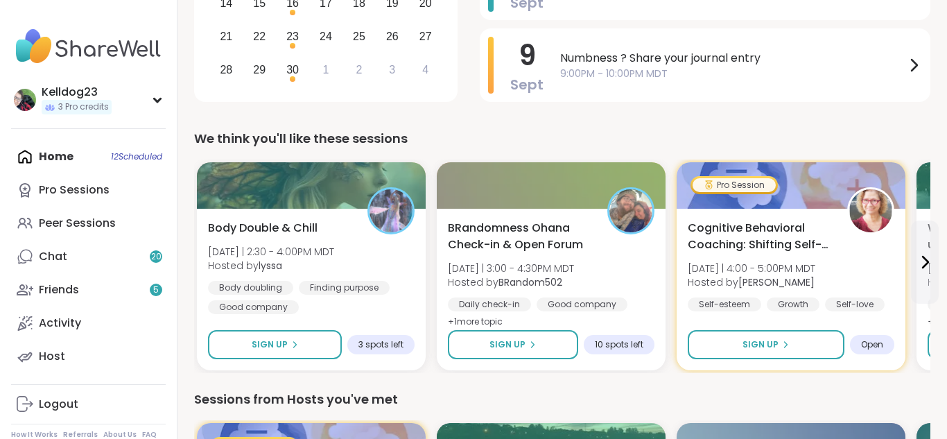
scroll to position [388, 0]
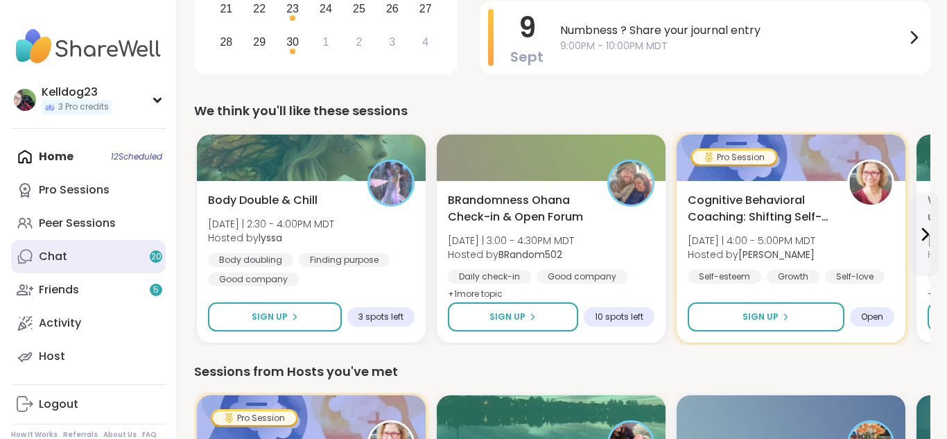
click at [69, 243] on link "Chat 20" at bounding box center [88, 256] width 155 height 33
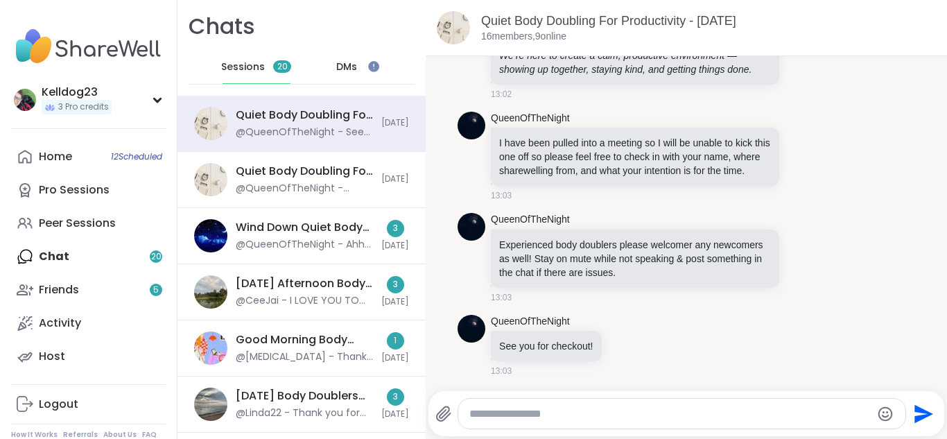
click at [340, 61] on span "DMs" at bounding box center [346, 67] width 21 height 14
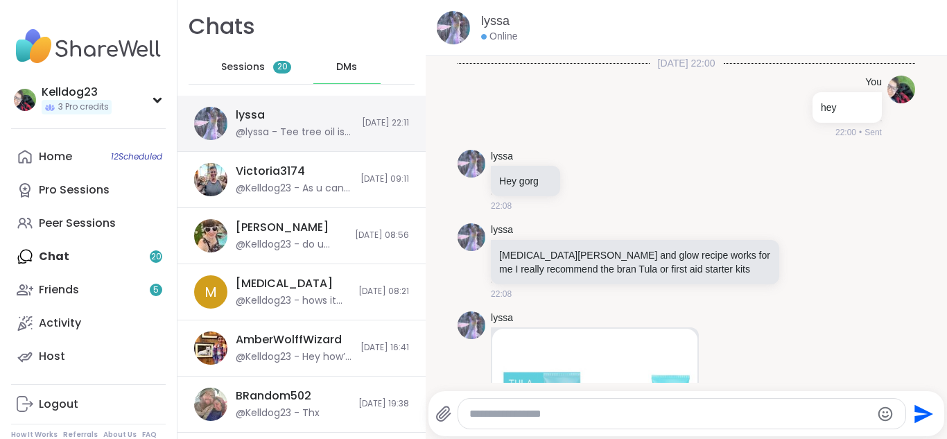
scroll to position [482, 0]
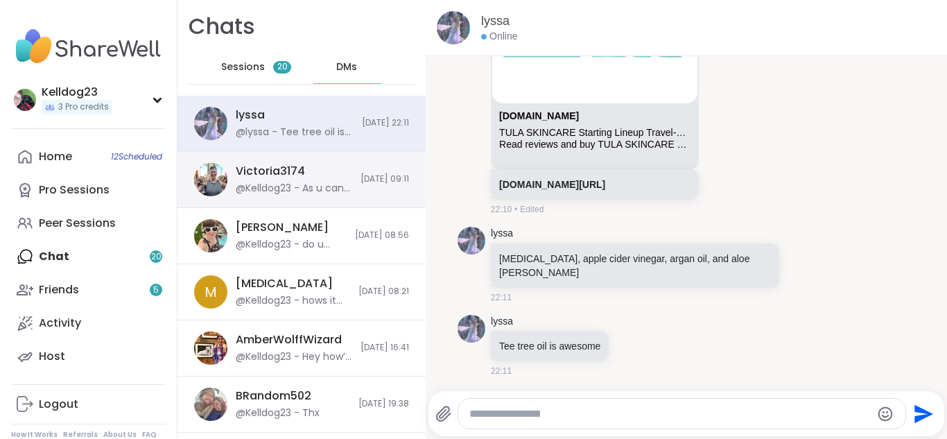
click at [306, 184] on div "@Kelldog23 - As u can tell Im obbssed with [PERSON_NAME] and the cat was [PERSO…" at bounding box center [294, 189] width 116 height 14
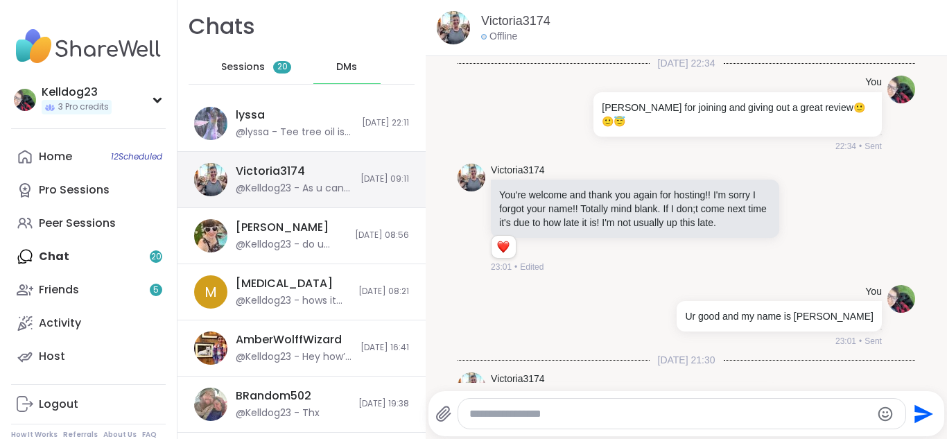
scroll to position [1557, 0]
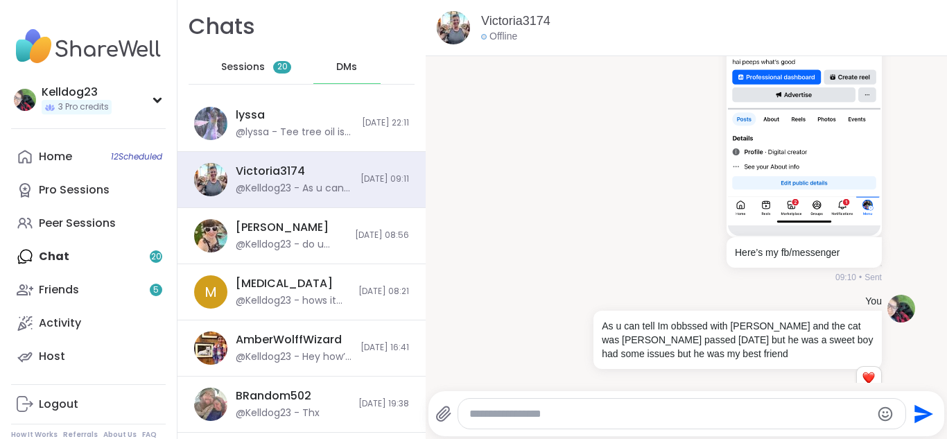
click at [529, 411] on textarea "Type your message" at bounding box center [670, 414] width 402 height 14
type textarea "**********"
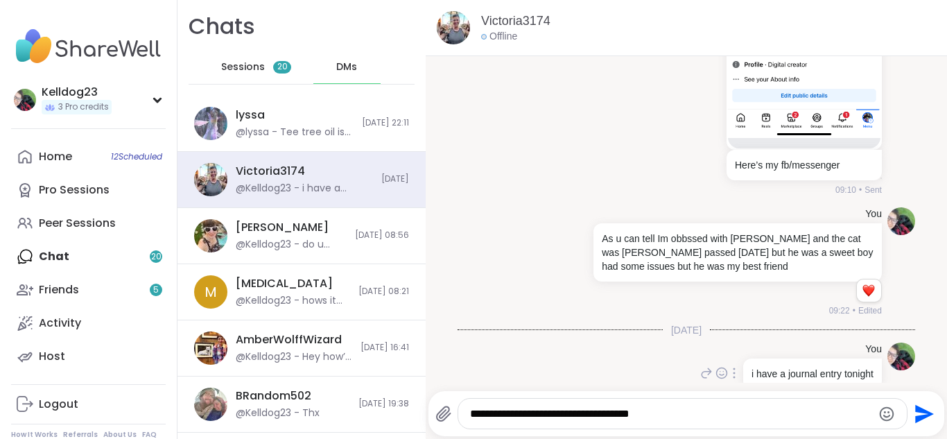
type textarea "**********"
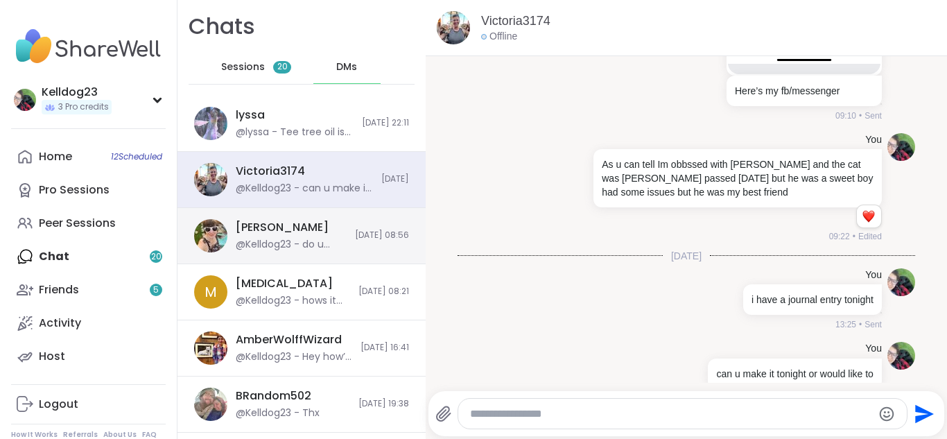
click at [355, 241] on span "[DATE] 08:56" at bounding box center [382, 236] width 54 height 12
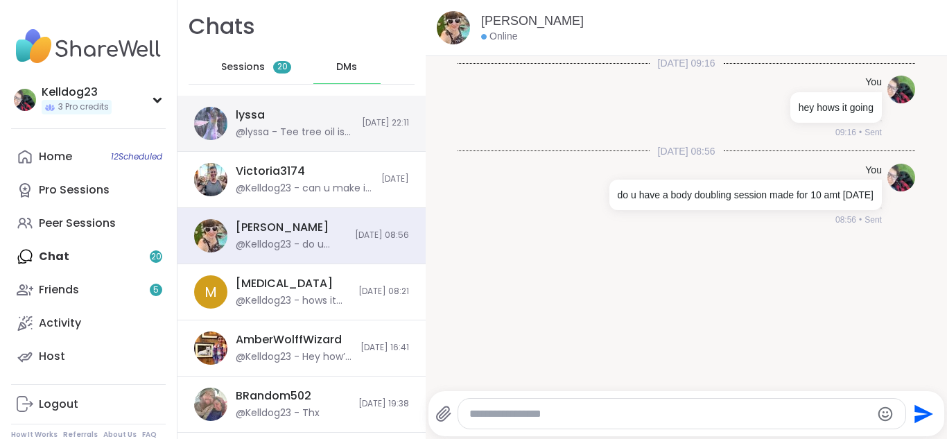
click at [293, 128] on div "@lyssa - Tee tree oil is awesome" at bounding box center [295, 133] width 118 height 14
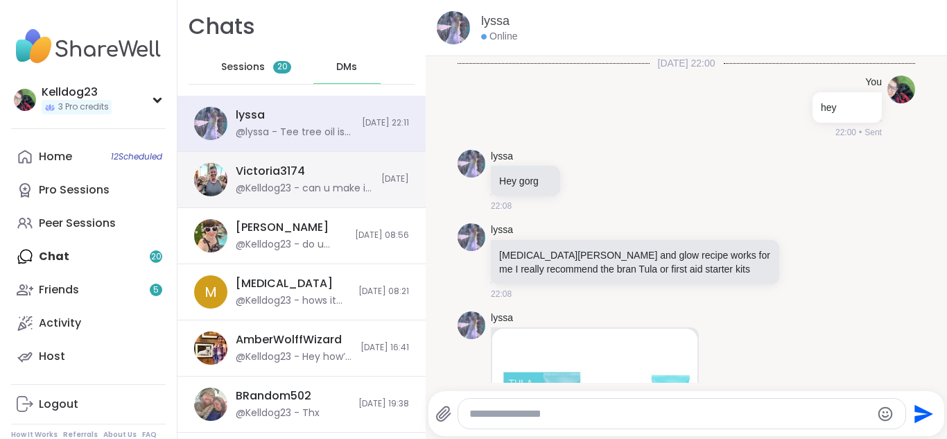
scroll to position [482, 0]
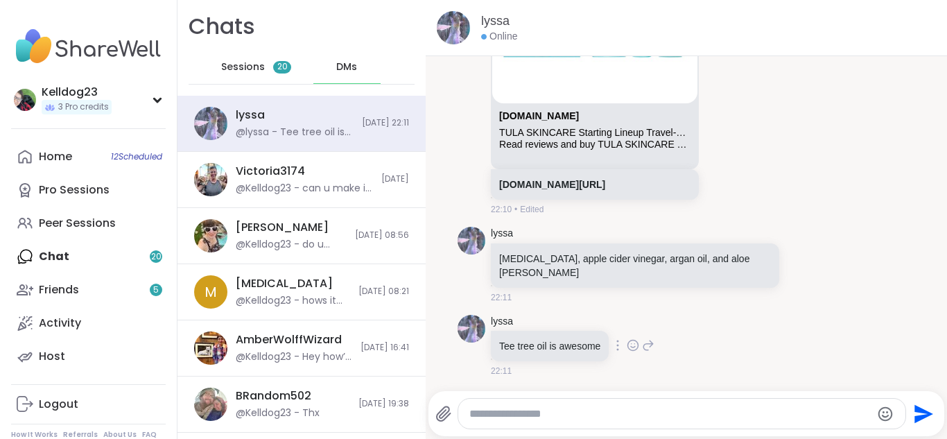
click at [736, 375] on div "lyssa Tee tree oil is awesome 22:11" at bounding box center [687, 346] width 458 height 74
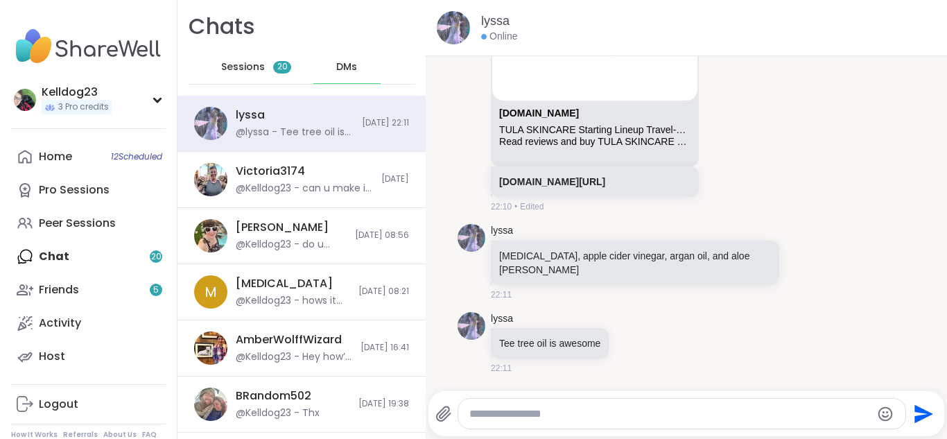
click at [482, 410] on textarea "Type your message" at bounding box center [670, 414] width 402 height 14
type textarea "**********"
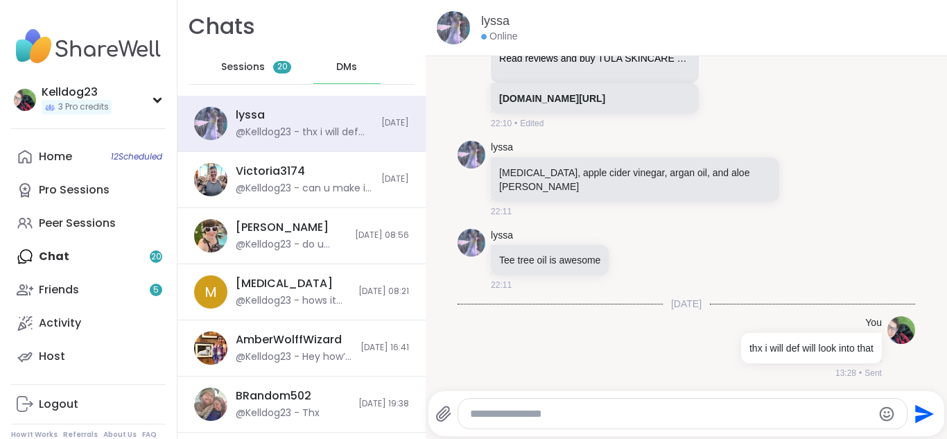
scroll to position [570, 0]
